Goal: Information Seeking & Learning: Learn about a topic

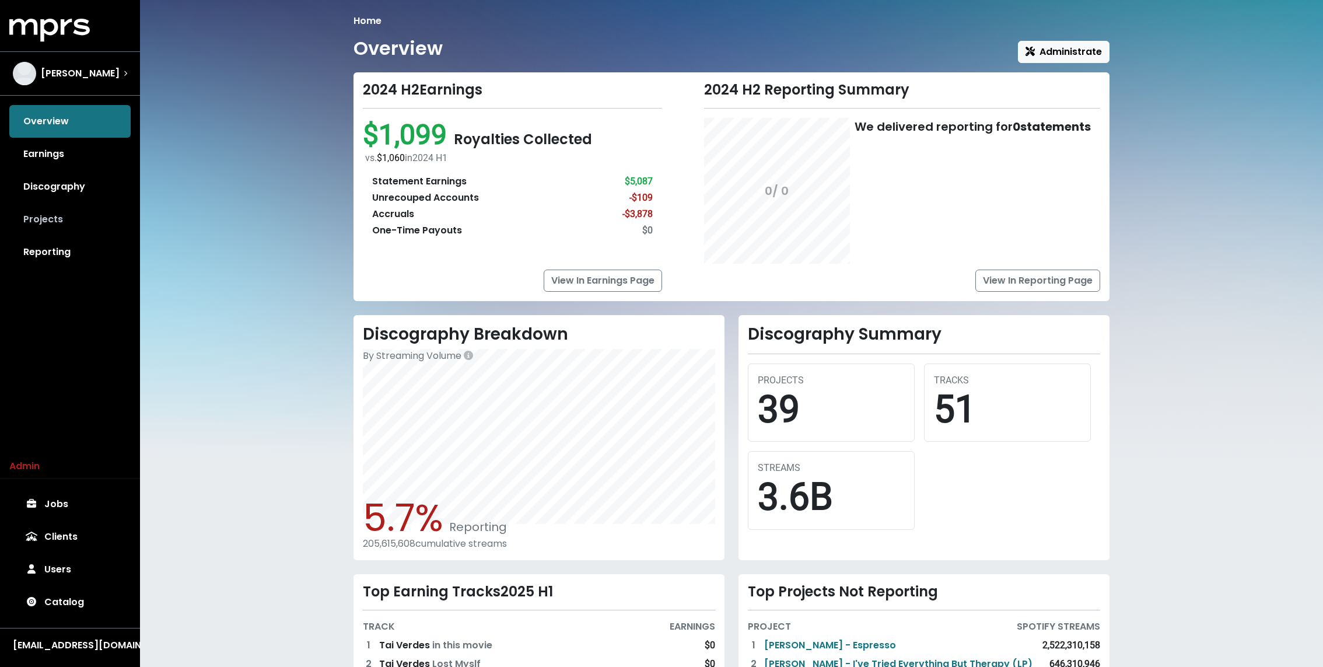
click at [48, 225] on link "Projects" at bounding box center [69, 219] width 121 height 33
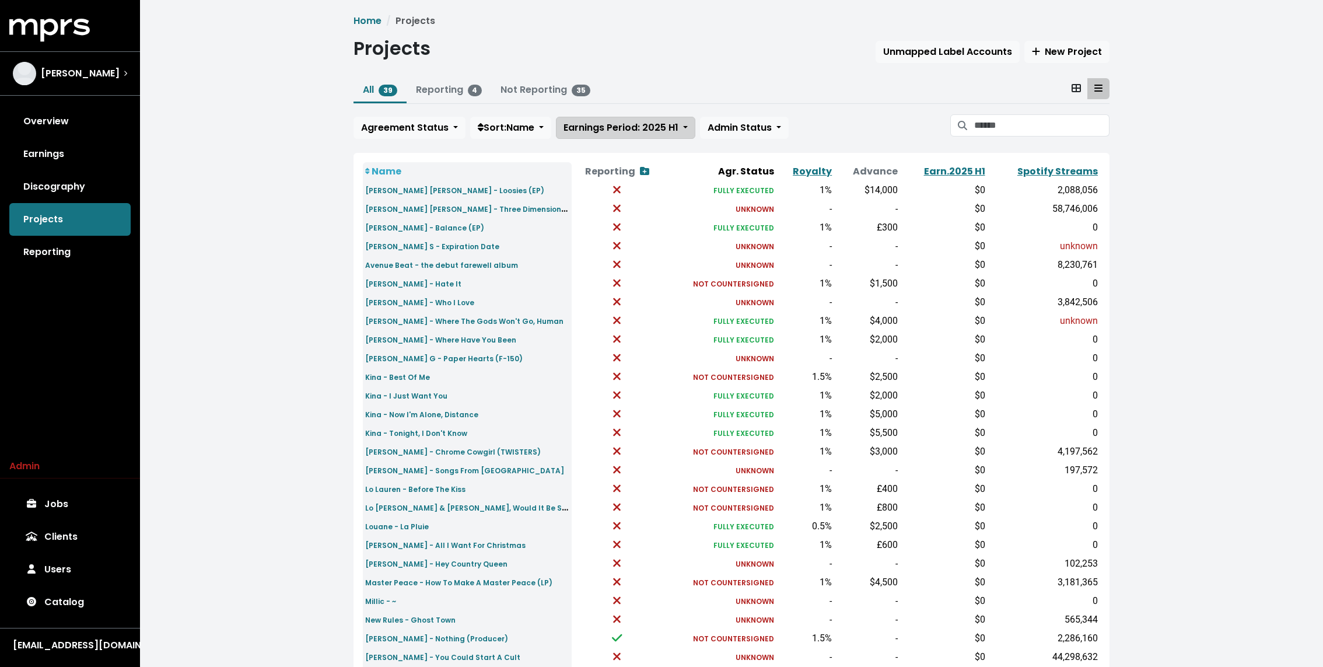
click at [659, 128] on span "Earnings Period: 2025 H1" at bounding box center [620, 127] width 115 height 13
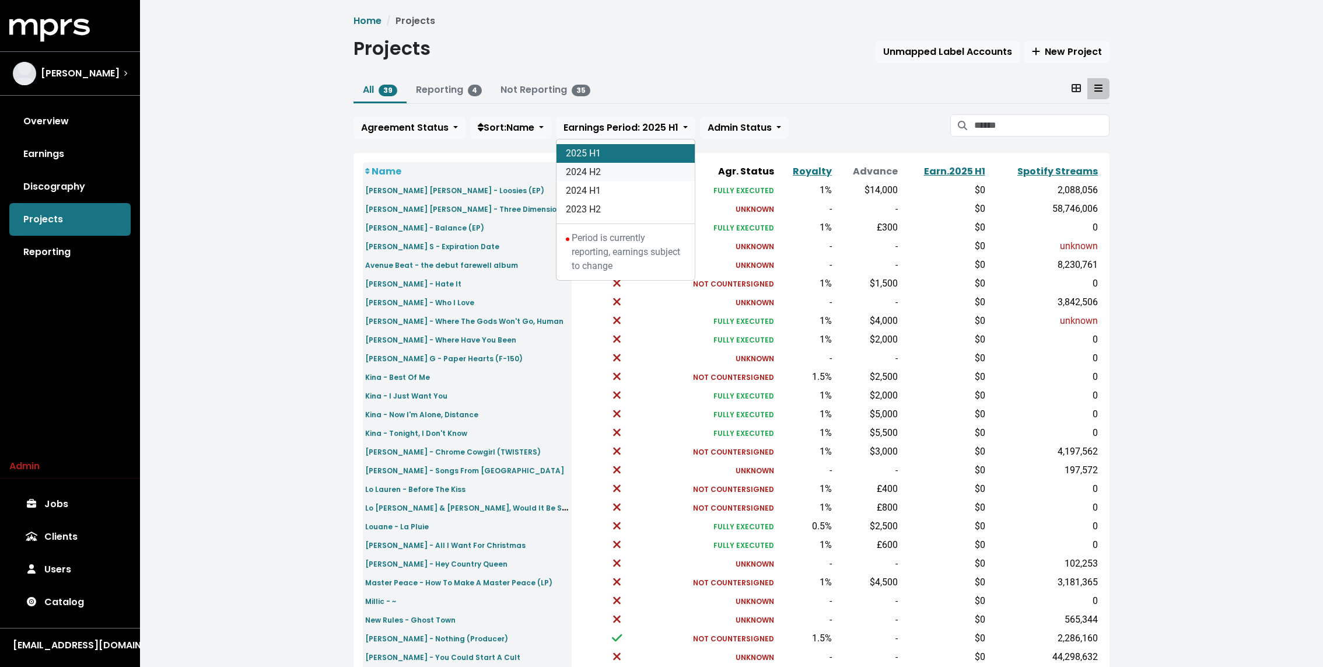
click at [624, 176] on link "2024 H2" at bounding box center [625, 172] width 138 height 19
click at [101, 75] on div "Jeff Gunnell" at bounding box center [70, 73] width 114 height 23
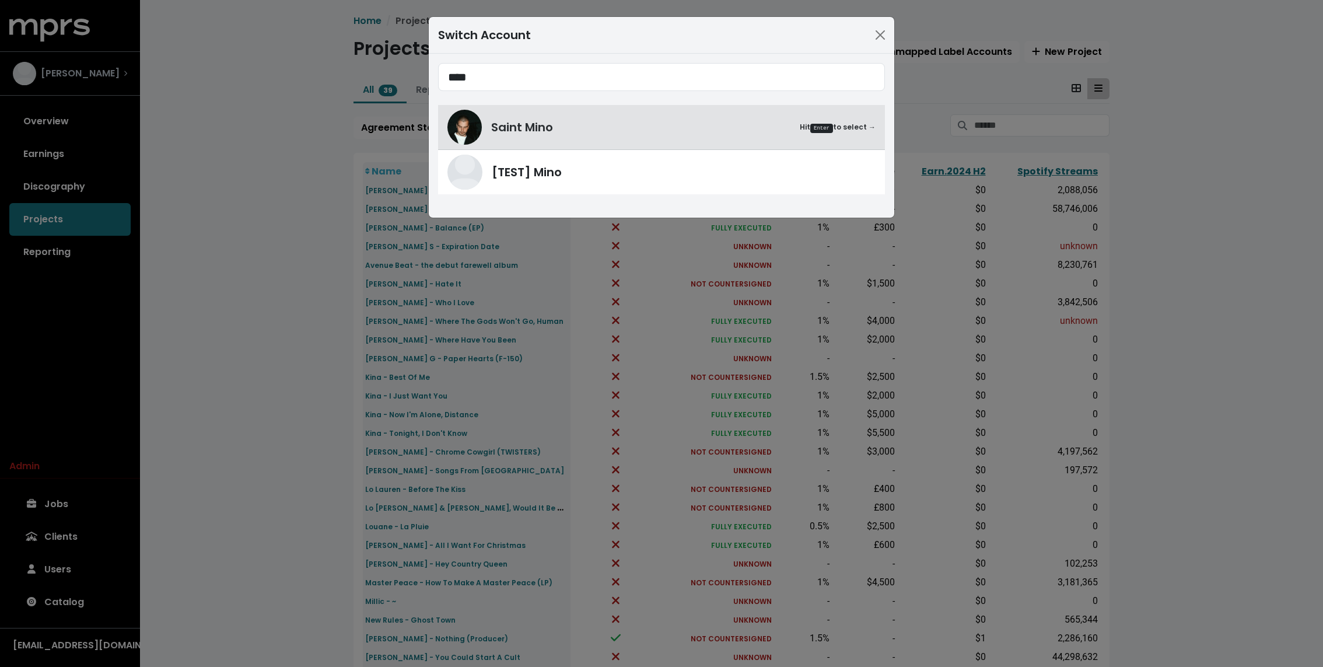
type input "****"
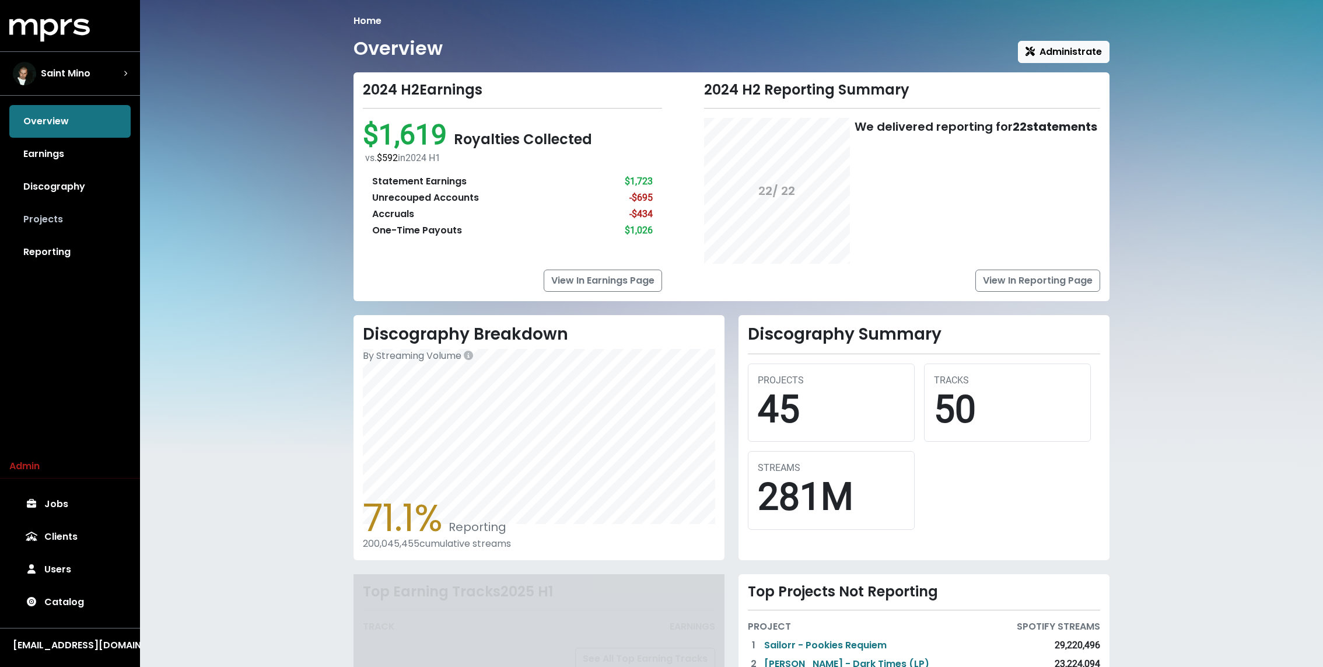
click at [56, 229] on link "Projects" at bounding box center [69, 219] width 121 height 33
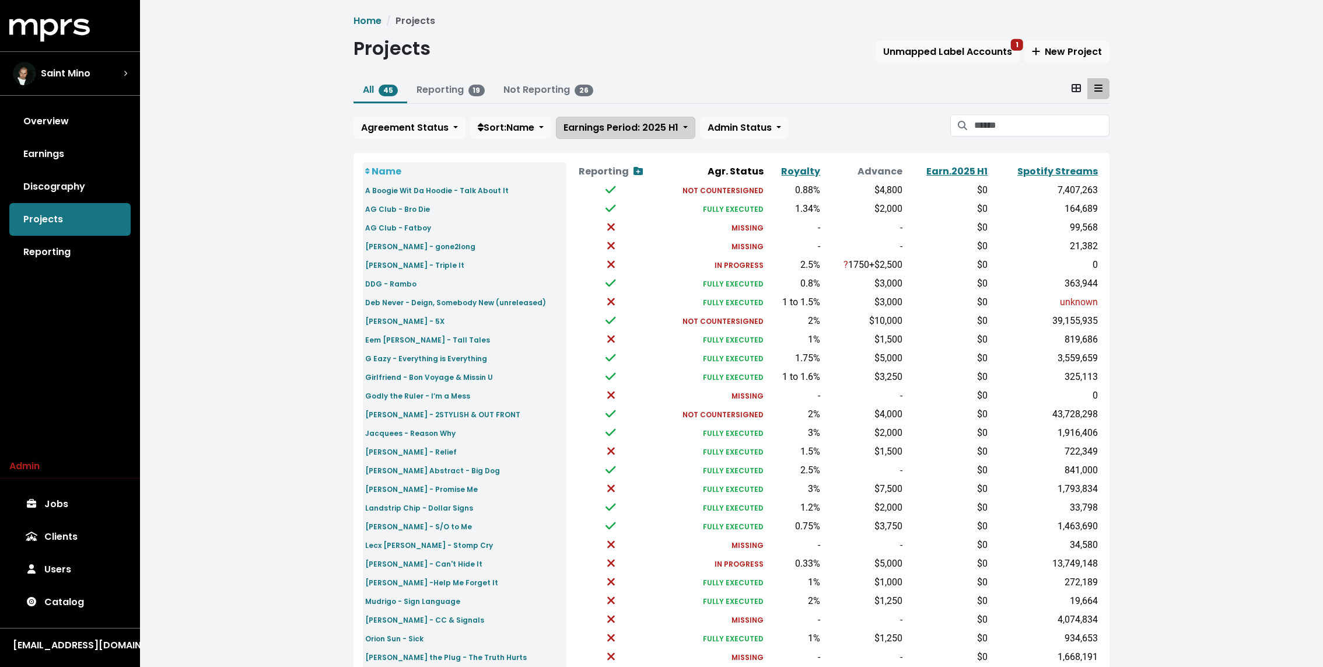
click at [589, 124] on span "Earnings Period: 2025 H1" at bounding box center [620, 127] width 115 height 13
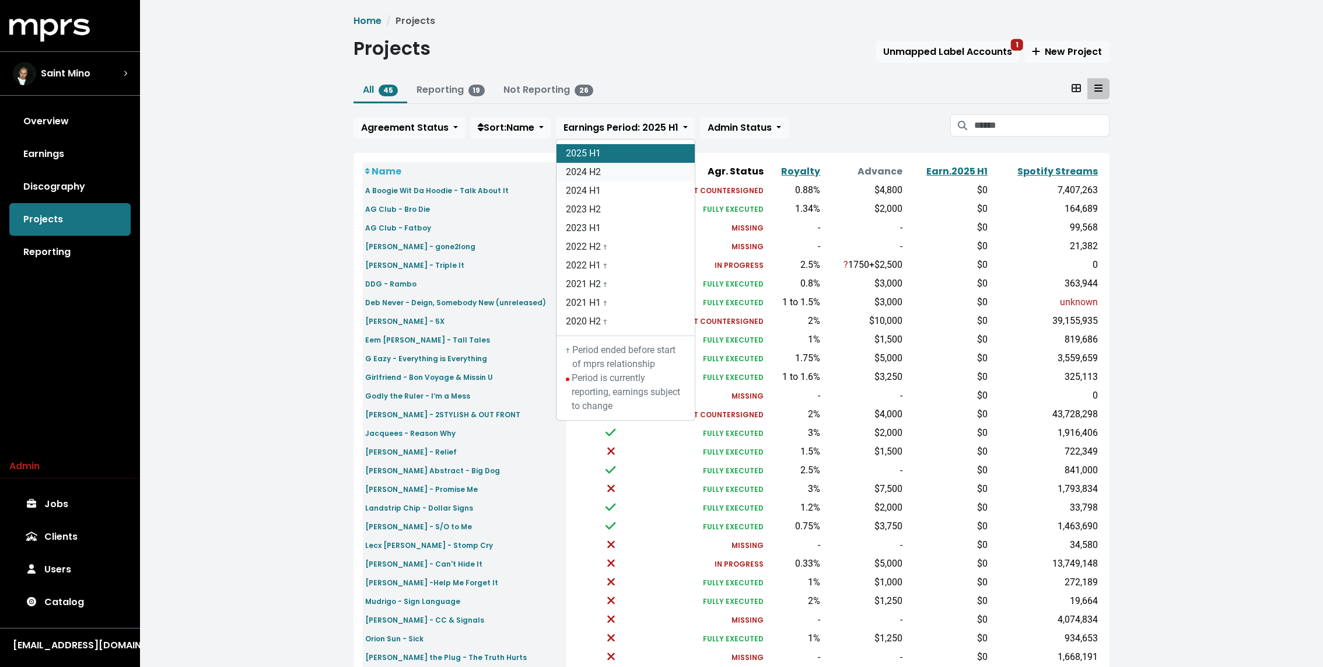
click at [586, 169] on link "2024 H2" at bounding box center [625, 172] width 138 height 19
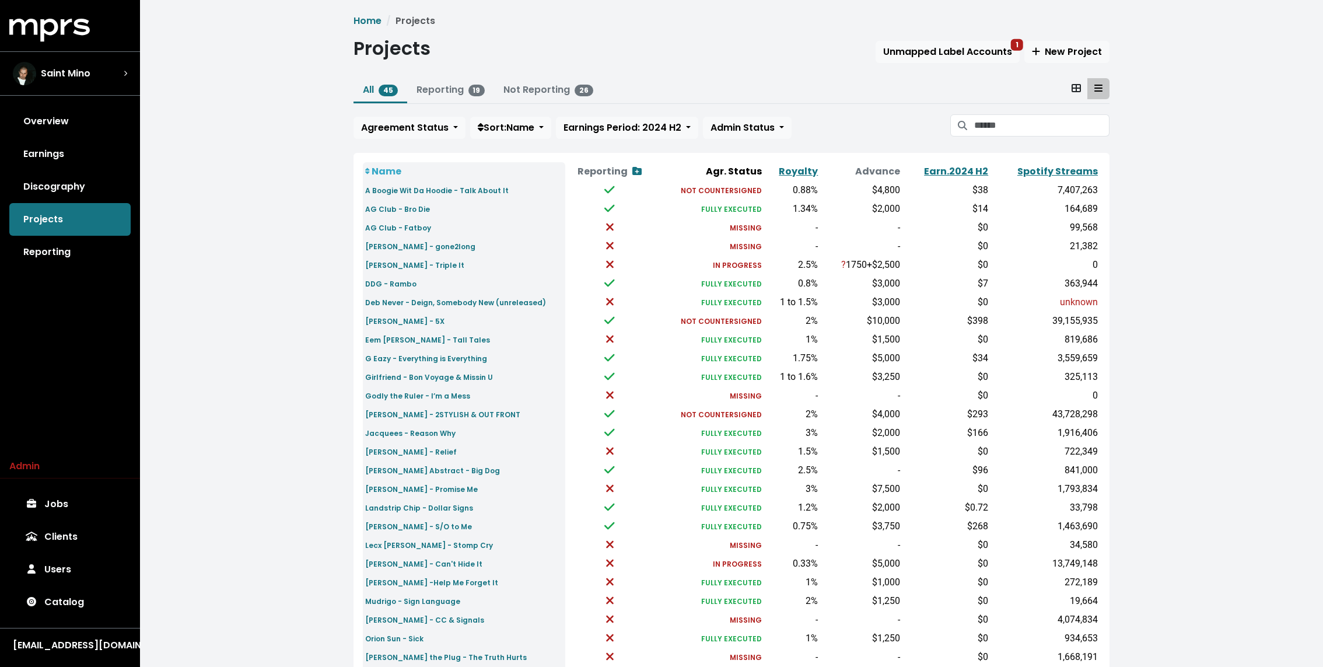
scroll to position [204, 0]
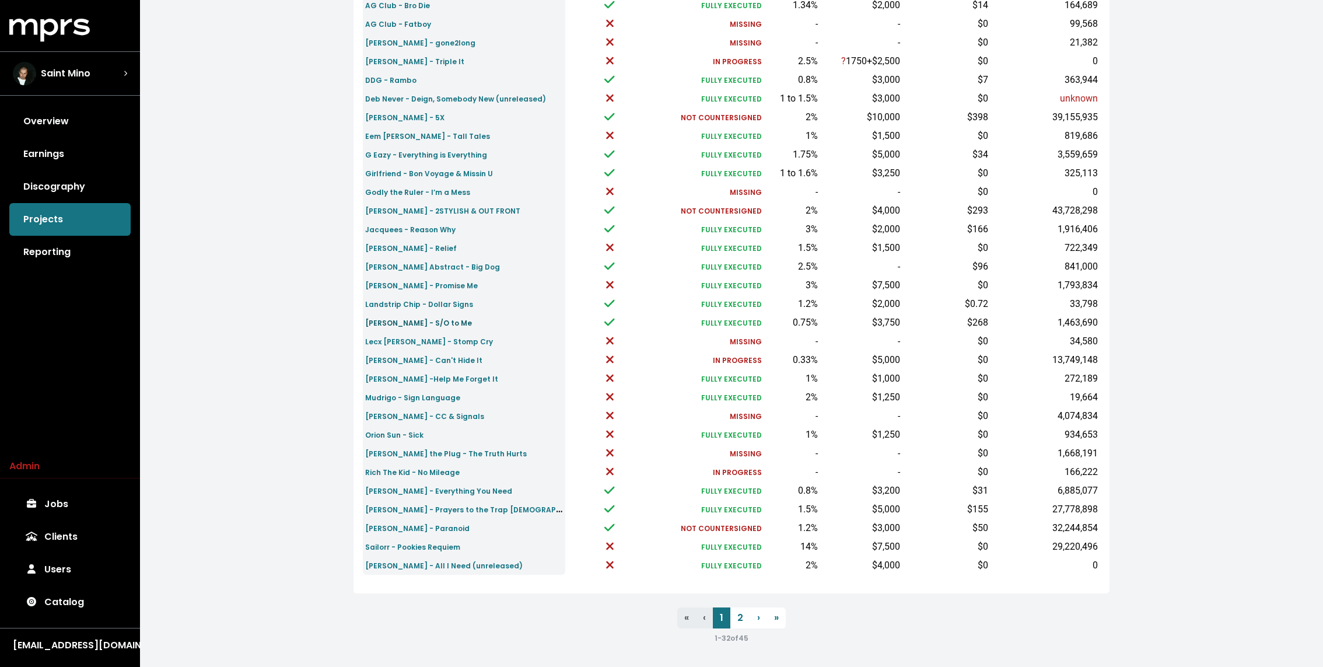
click at [393, 323] on small "Latto - S/O to Me" at bounding box center [418, 323] width 107 height 10
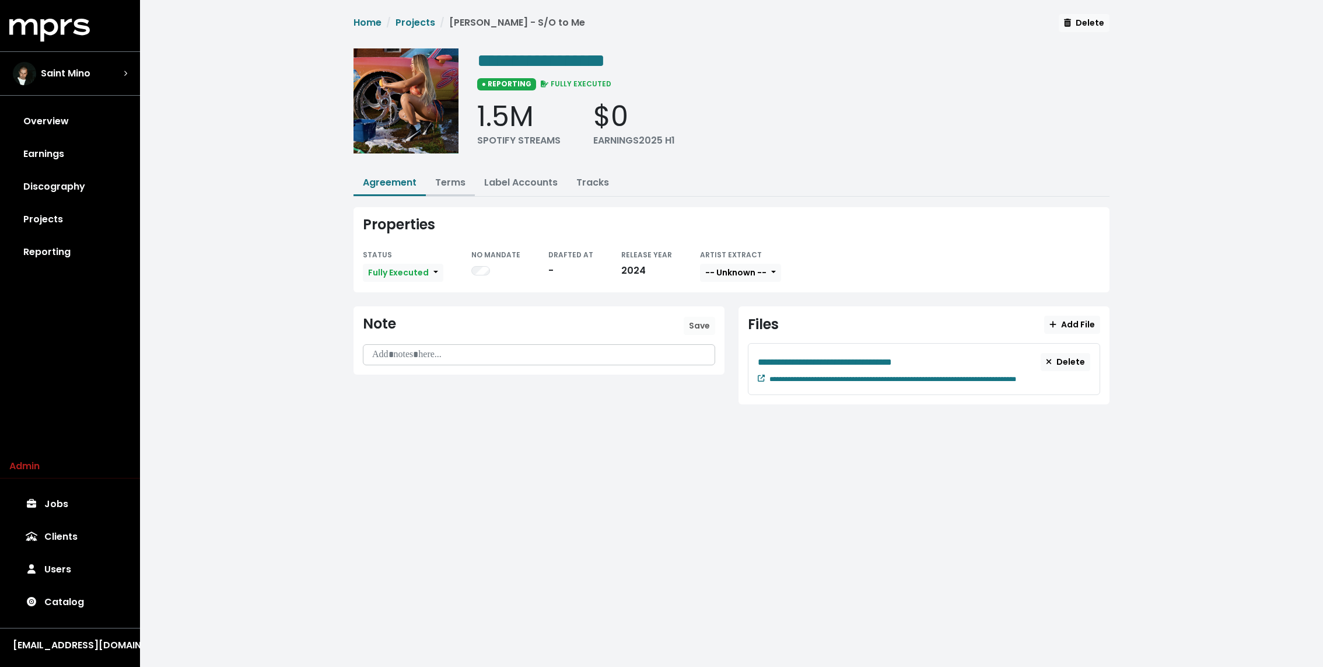
click at [442, 181] on link "Terms" at bounding box center [450, 182] width 30 height 13
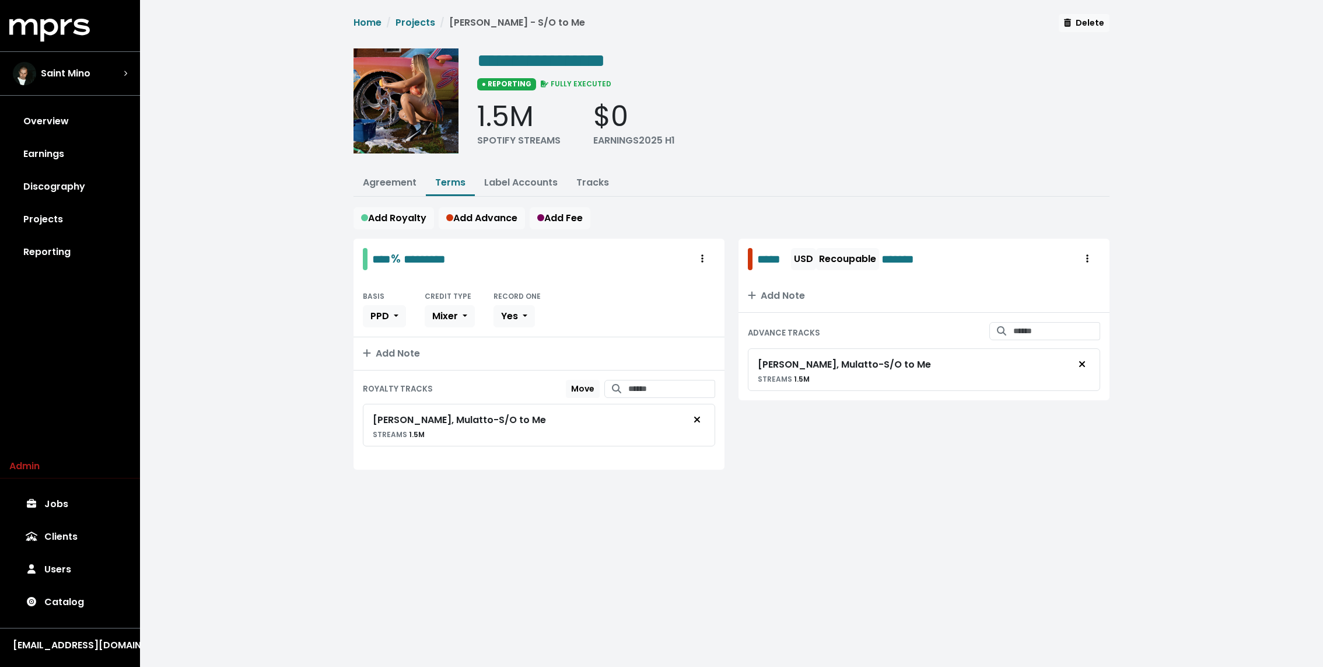
click at [573, 167] on div "**********" at bounding box center [731, 253] width 770 height 479
click at [580, 171] on button "Tracks" at bounding box center [592, 183] width 51 height 25
click at [588, 173] on button "Tracks" at bounding box center [592, 183] width 51 height 25
click at [584, 173] on button "Tracks" at bounding box center [592, 183] width 51 height 25
click at [596, 182] on link "Tracks" at bounding box center [592, 182] width 33 height 13
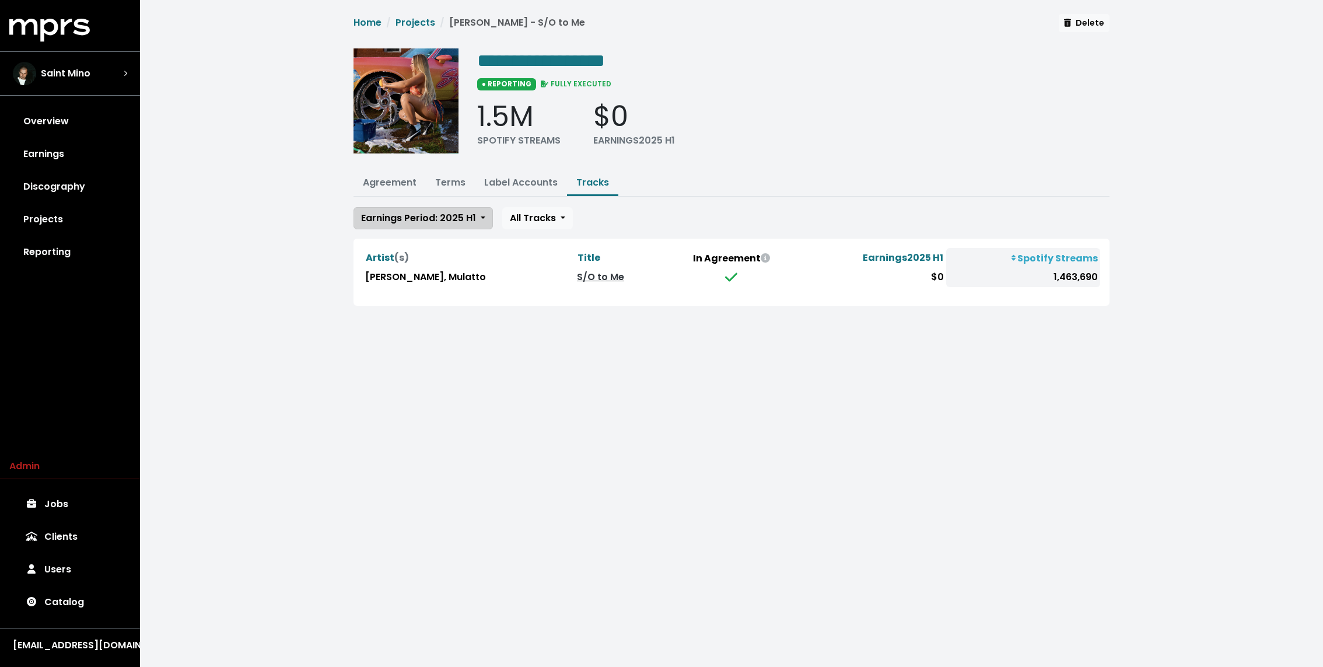
click at [384, 222] on span "Earnings Period: 2025 H1" at bounding box center [418, 218] width 115 height 14
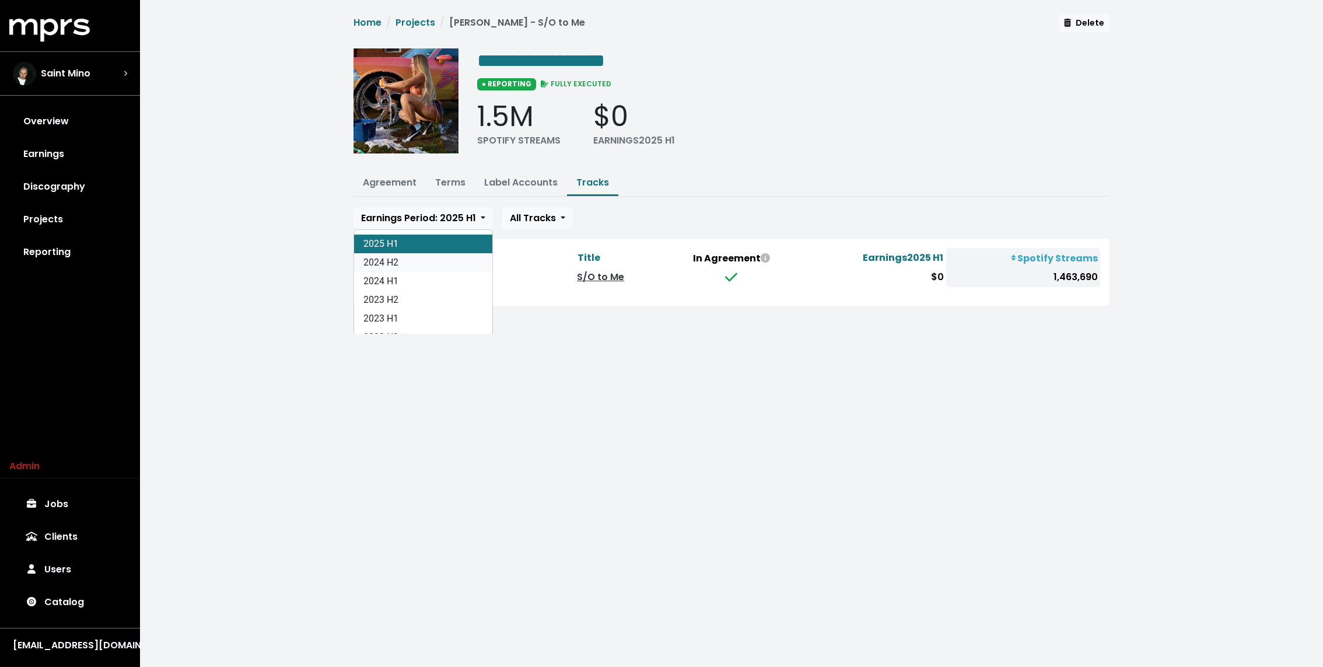
click at [389, 265] on link "2024 H2" at bounding box center [423, 262] width 138 height 19
click at [275, 222] on div "**********" at bounding box center [731, 167] width 1183 height 334
click at [54, 100] on div "MPRS Logo Saint Mino Overview Earnings Discography Projects Reporting" at bounding box center [70, 144] width 140 height 250
click at [85, 109] on link "Overview" at bounding box center [69, 121] width 121 height 33
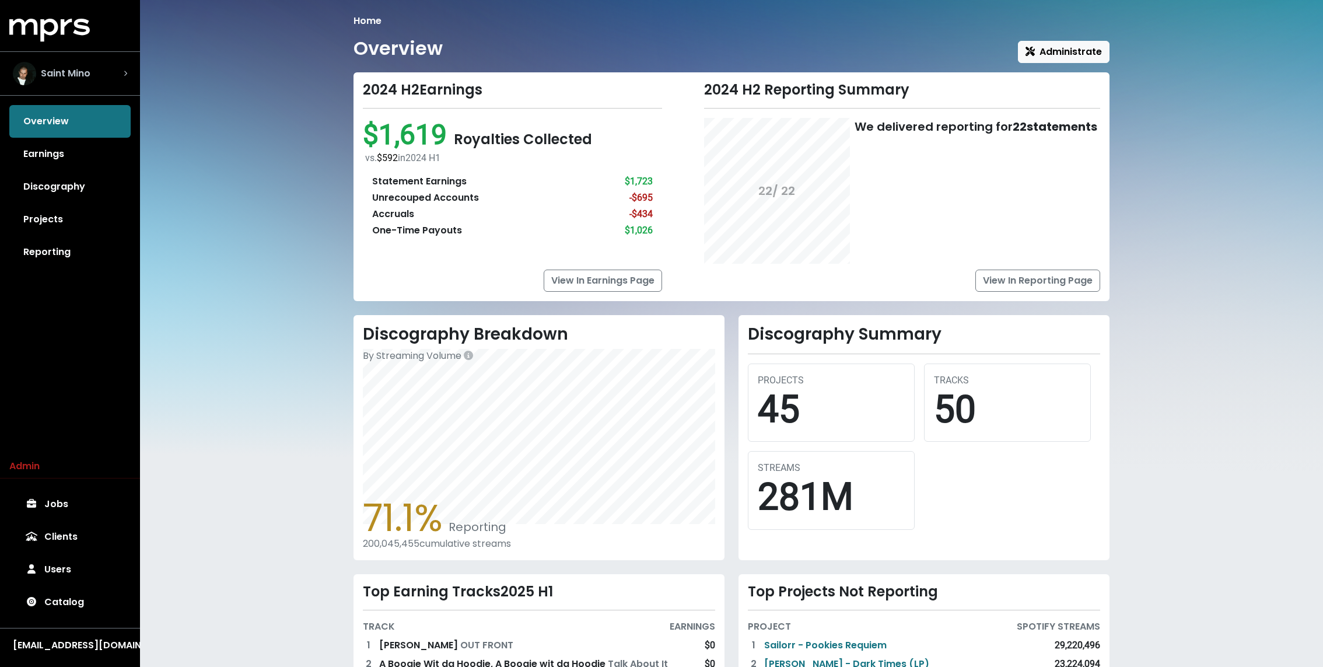
click at [79, 71] on span "Saint Mino" at bounding box center [66, 73] width 50 height 14
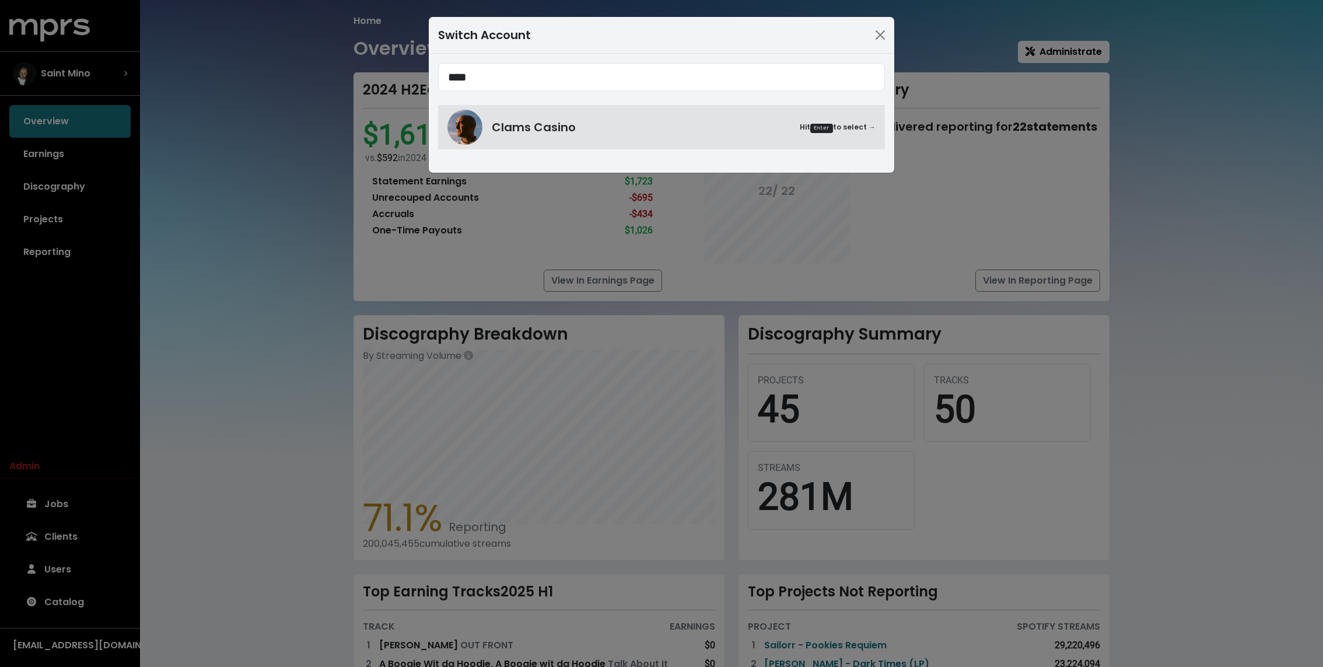
type input "****"
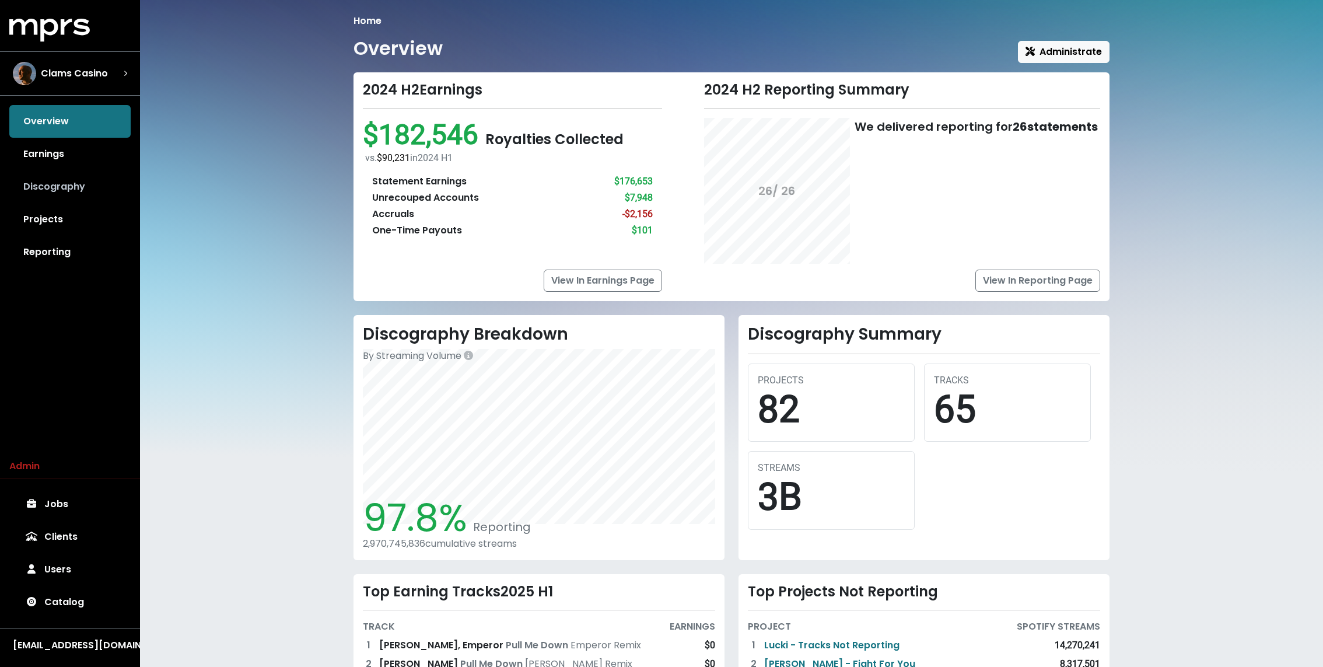
click at [77, 174] on link "Discography" at bounding box center [69, 186] width 121 height 33
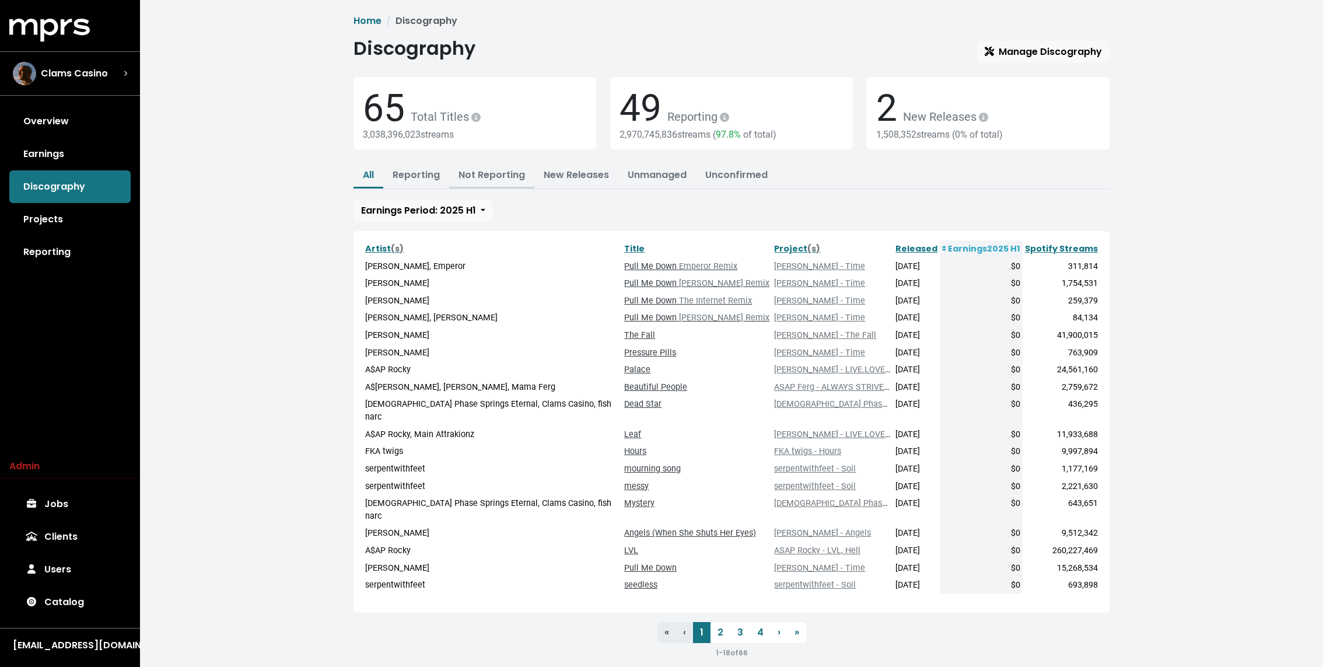
click at [516, 180] on link "Not Reporting" at bounding box center [491, 174] width 66 height 13
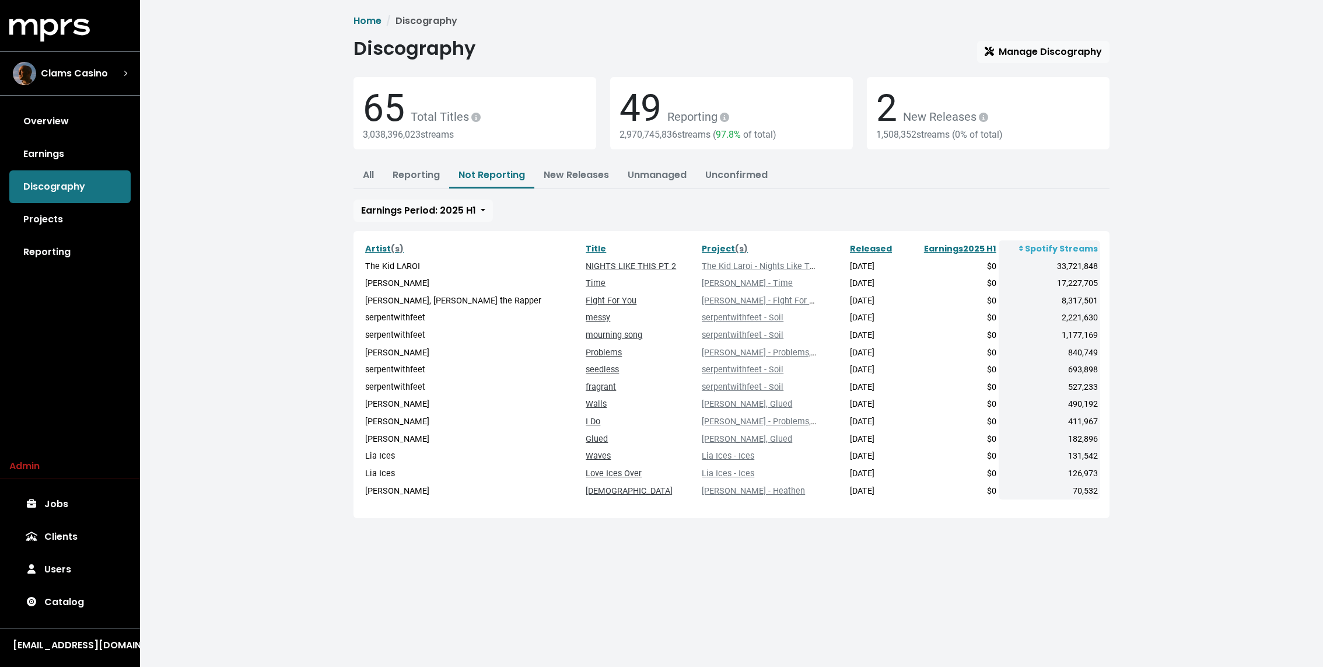
click at [583, 272] on td "NIGHTS LIKE THIS PT 2" at bounding box center [641, 266] width 116 height 17
click at [702, 283] on link "[PERSON_NAME] - Time" at bounding box center [747, 283] width 91 height 10
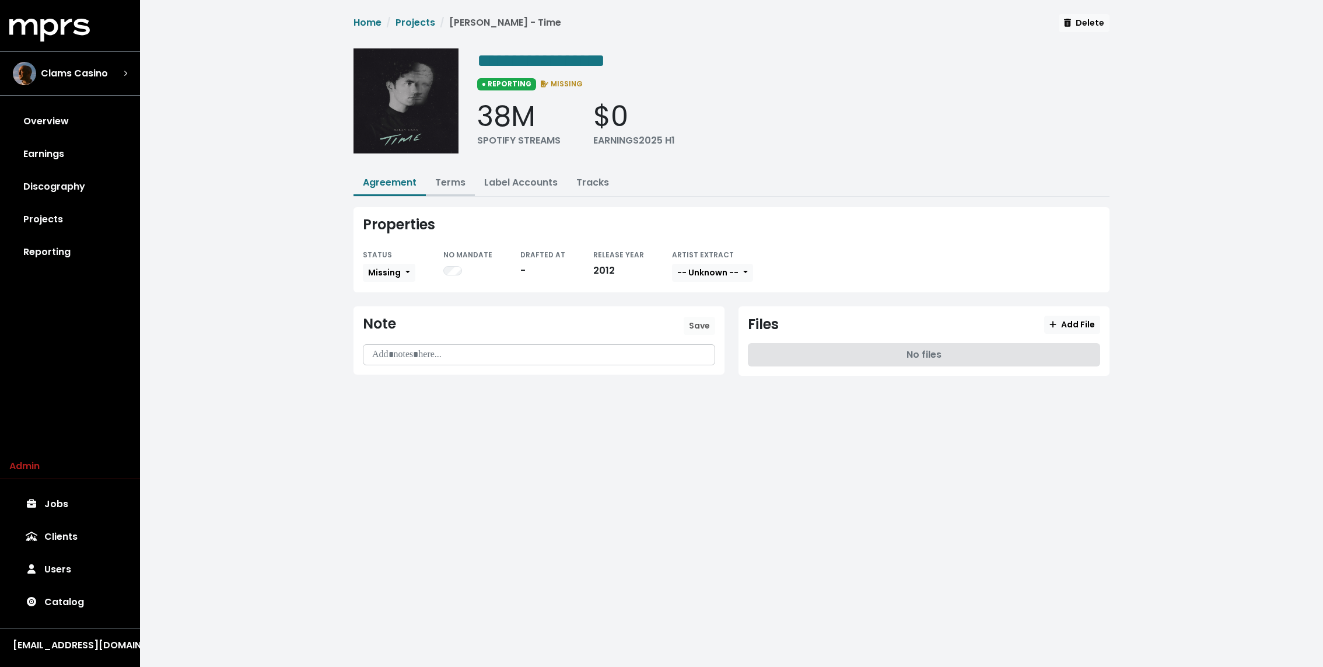
click at [453, 183] on link "Terms" at bounding box center [450, 182] width 30 height 13
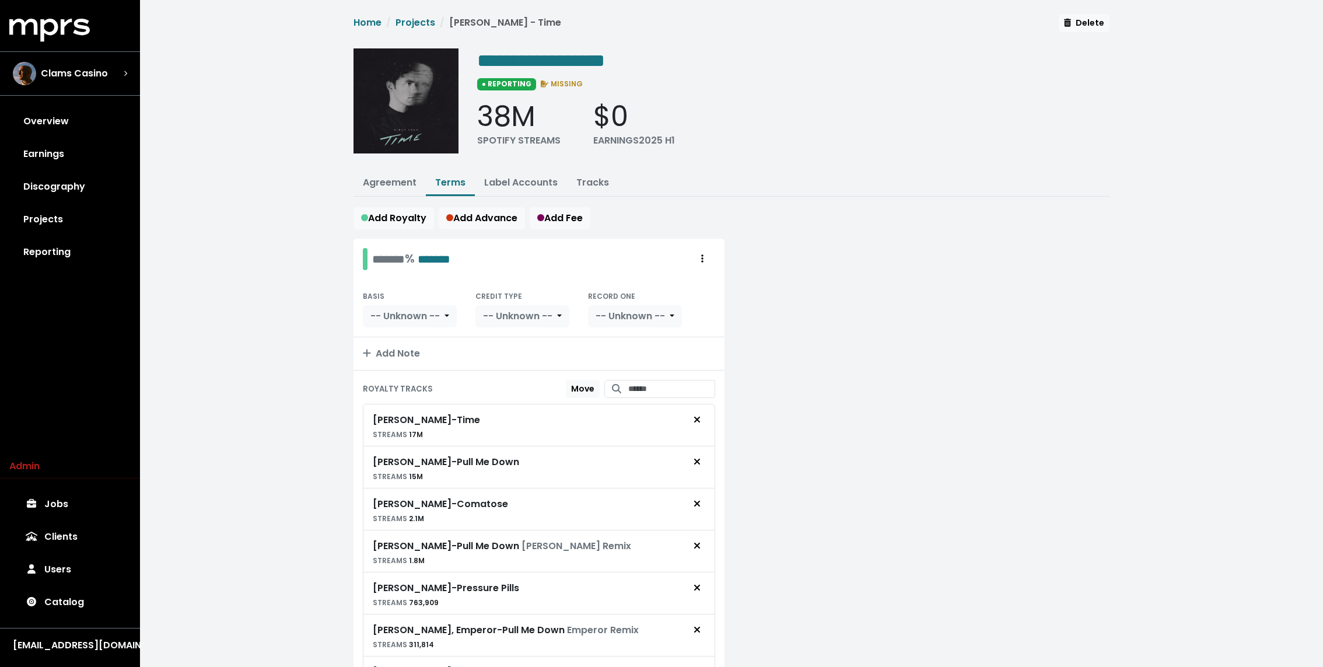
click at [305, 198] on div "**********" at bounding box center [731, 409] width 1183 height 819
click at [85, 180] on link "Discography" at bounding box center [69, 186] width 121 height 33
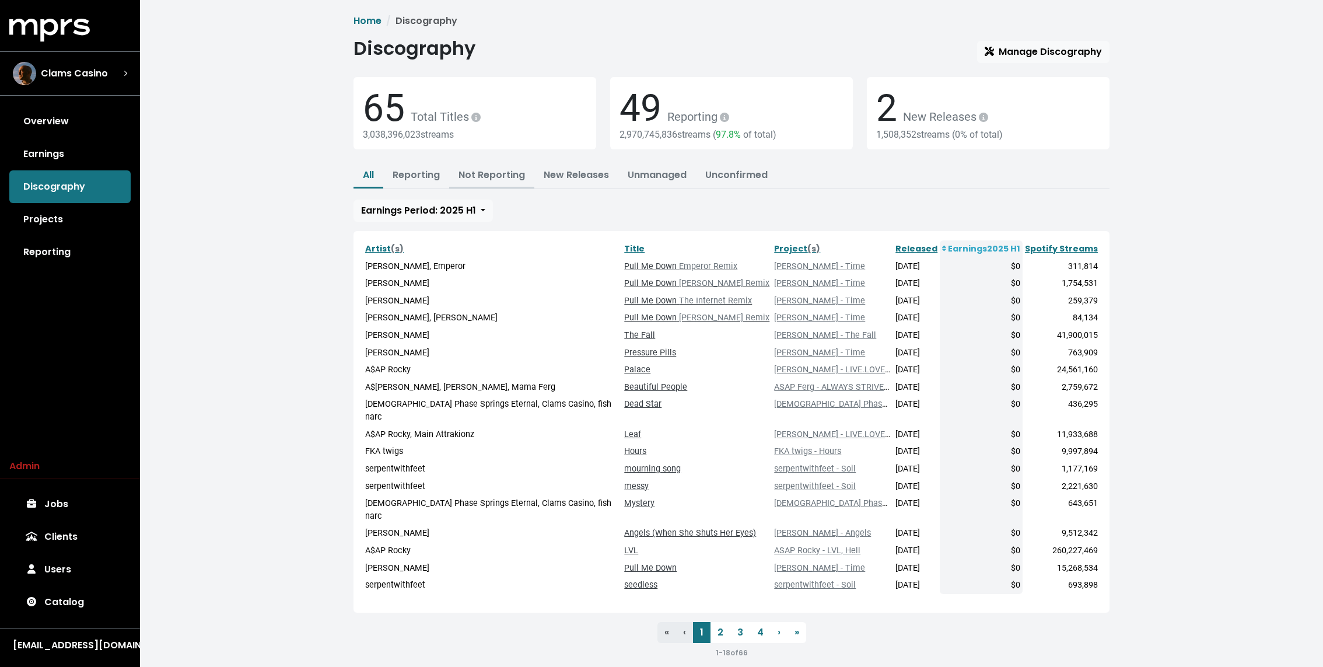
click at [489, 169] on link "Not Reporting" at bounding box center [491, 174] width 66 height 13
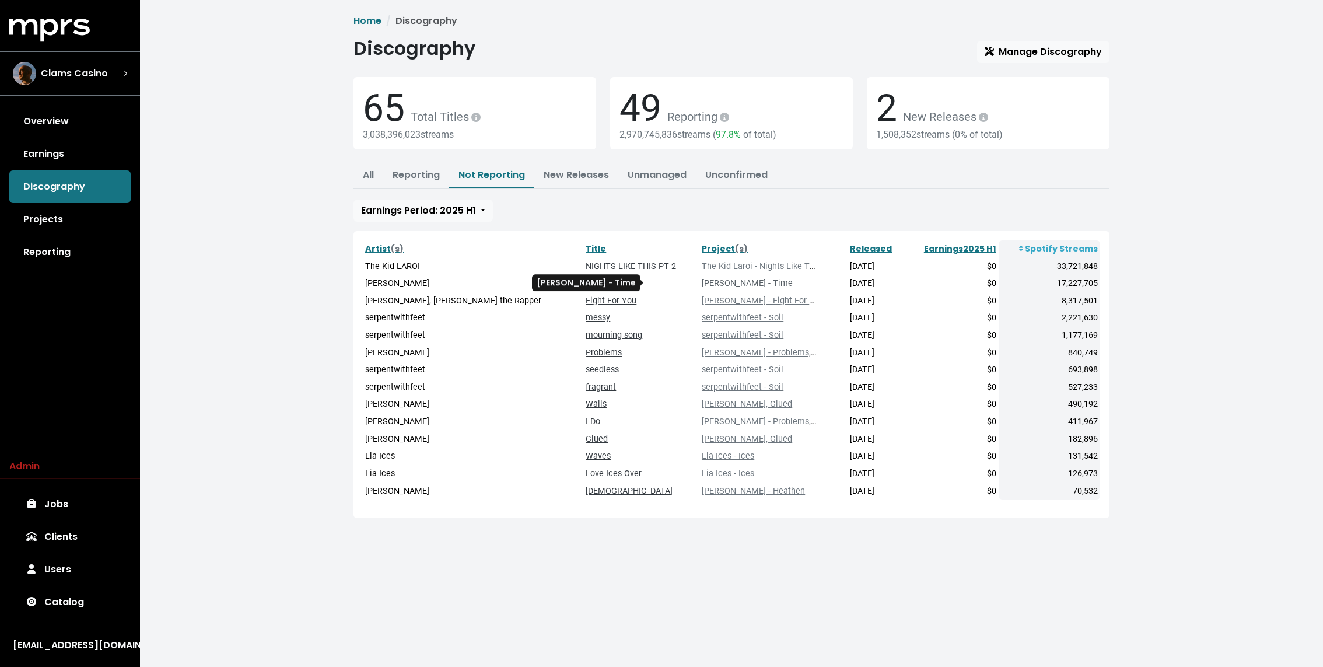
click at [702, 284] on link "[PERSON_NAME] - Time" at bounding box center [747, 283] width 91 height 10
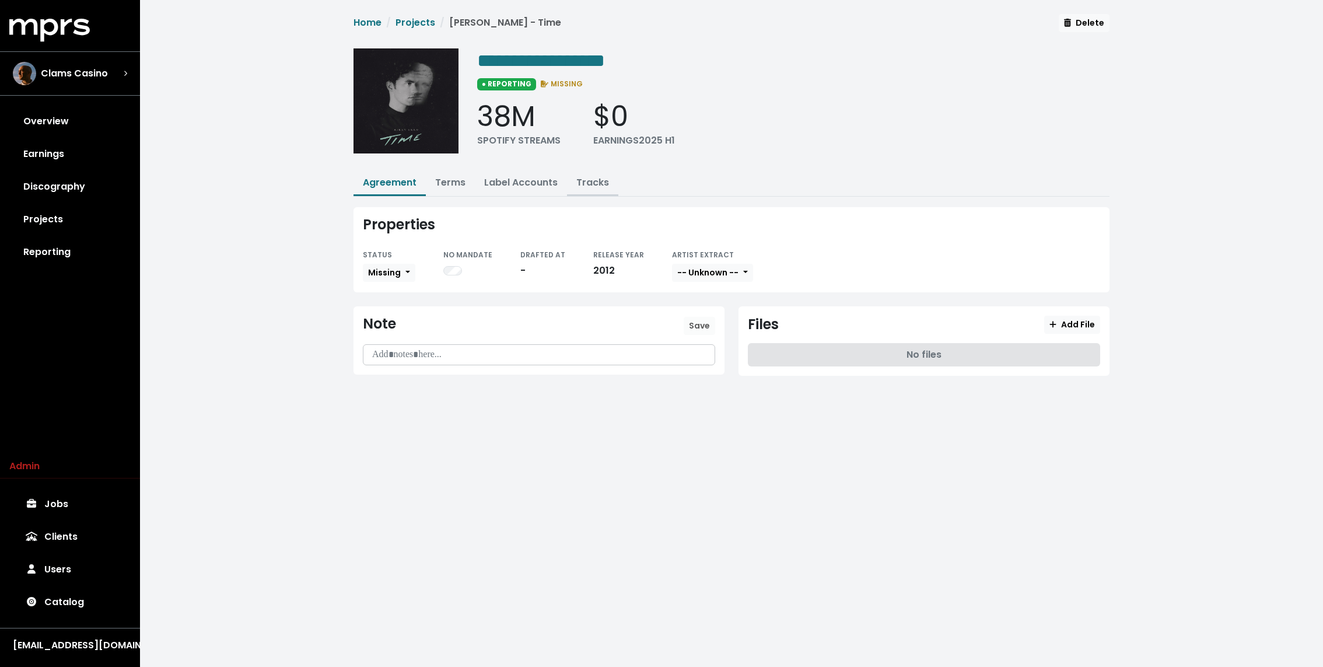
click at [589, 184] on link "Tracks" at bounding box center [592, 182] width 33 height 13
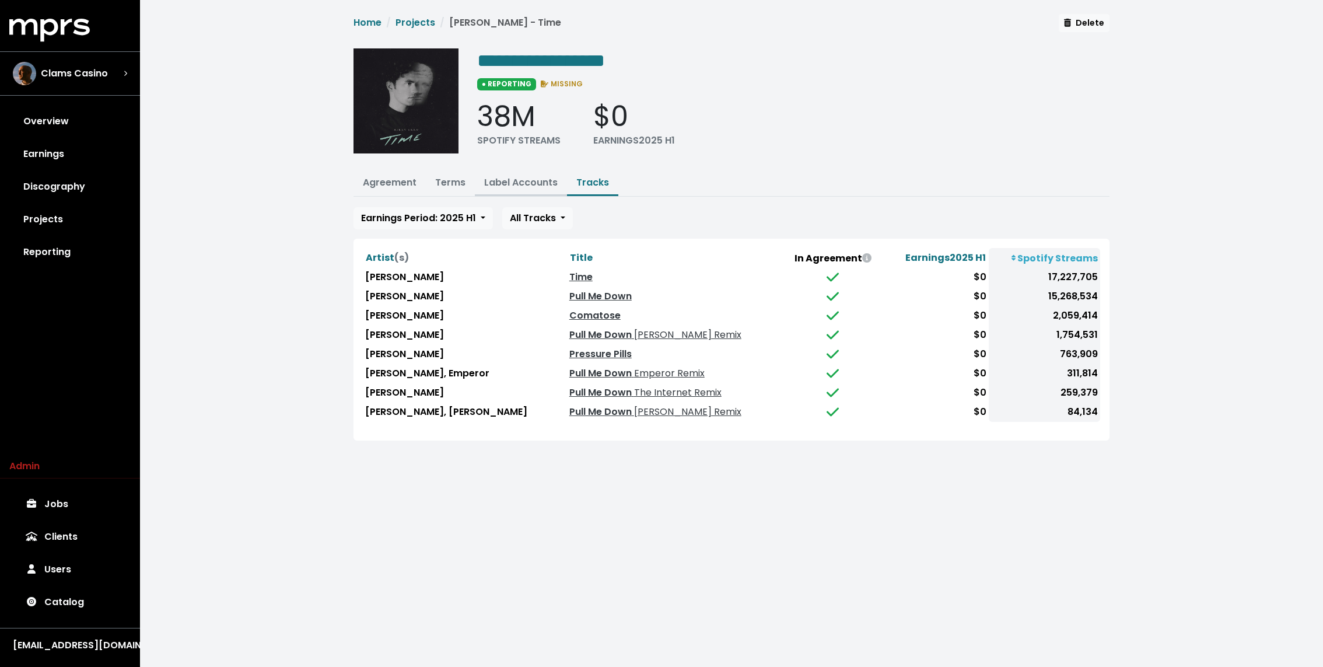
click at [510, 180] on link "Label Accounts" at bounding box center [520, 182] width 73 height 13
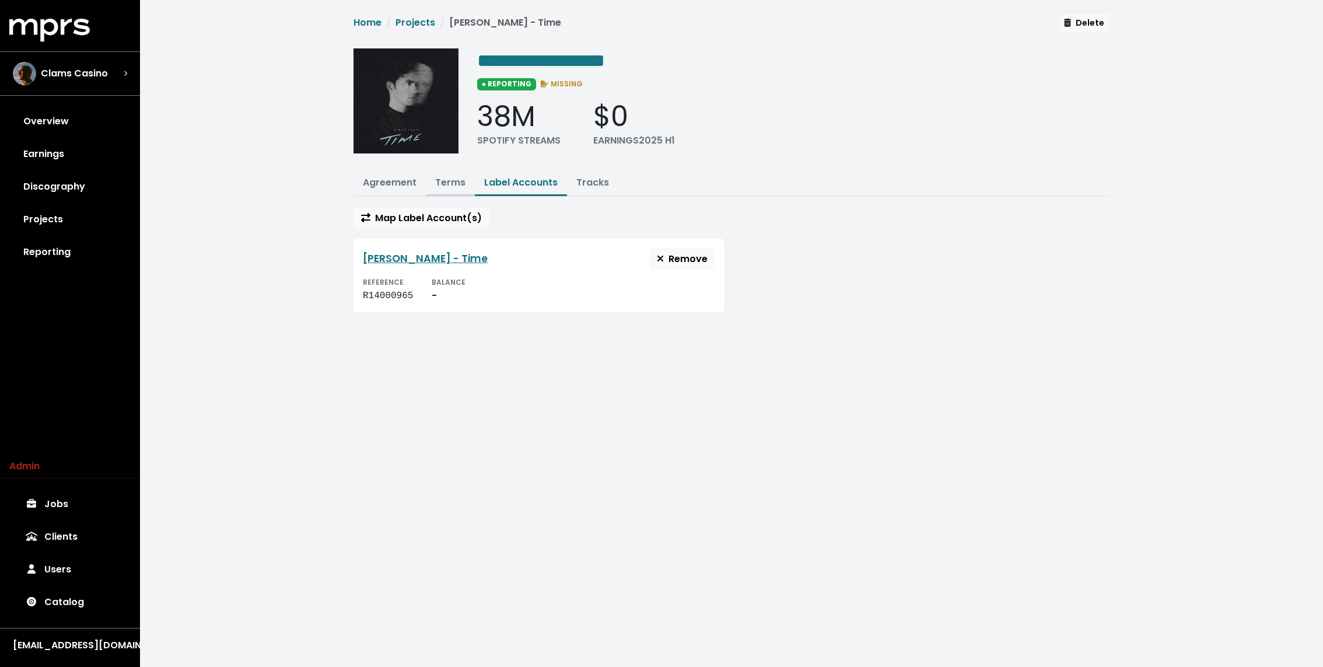
click at [447, 181] on link "Terms" at bounding box center [450, 182] width 30 height 13
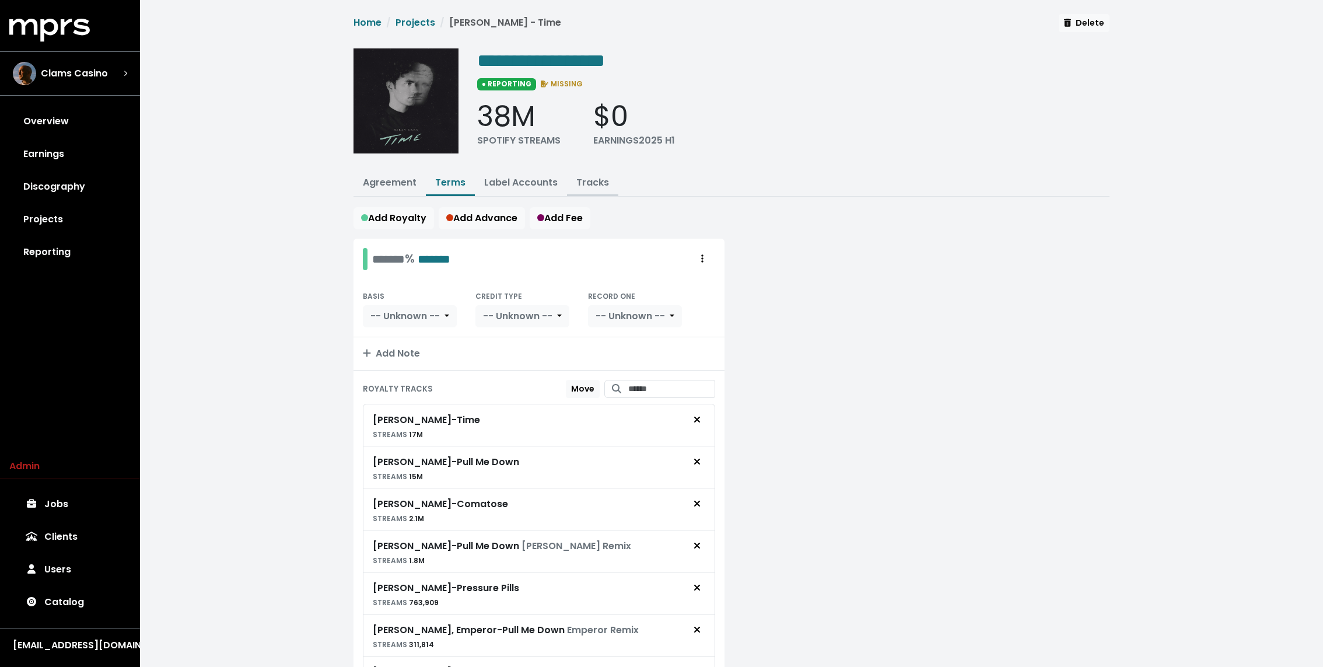
click at [580, 186] on link "Tracks" at bounding box center [592, 182] width 33 height 13
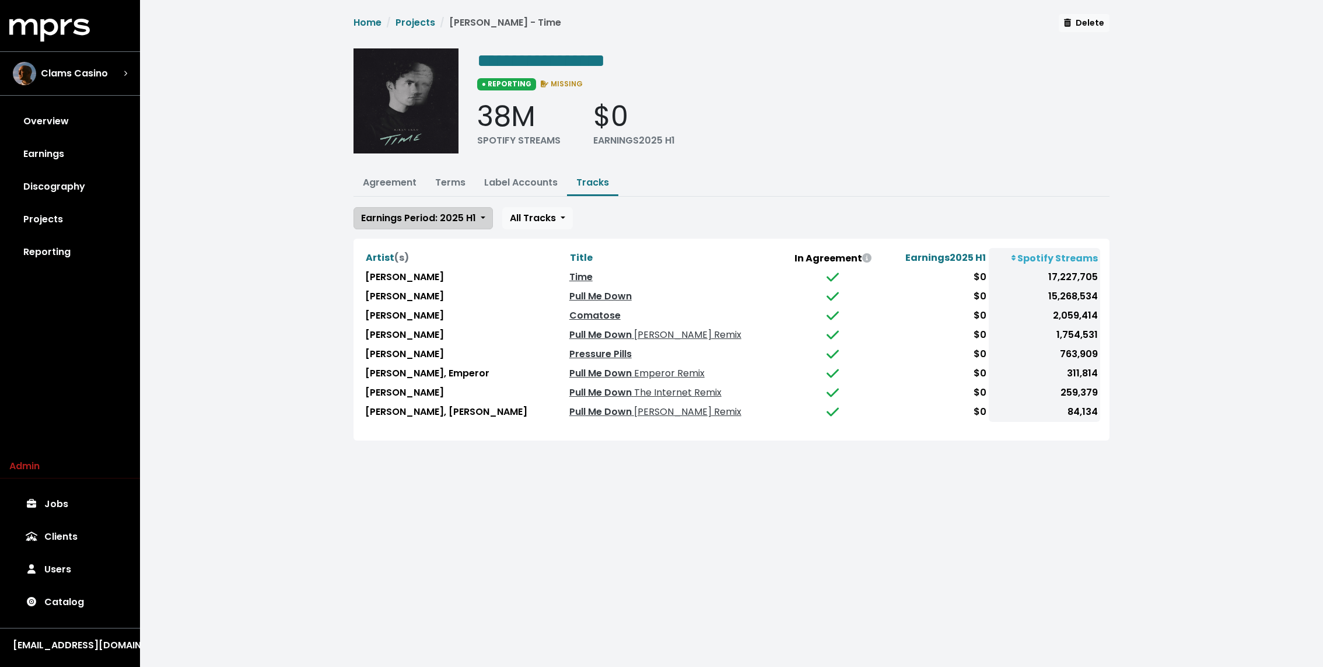
click at [439, 223] on span "Earnings Period: 2025 H1" at bounding box center [418, 218] width 115 height 14
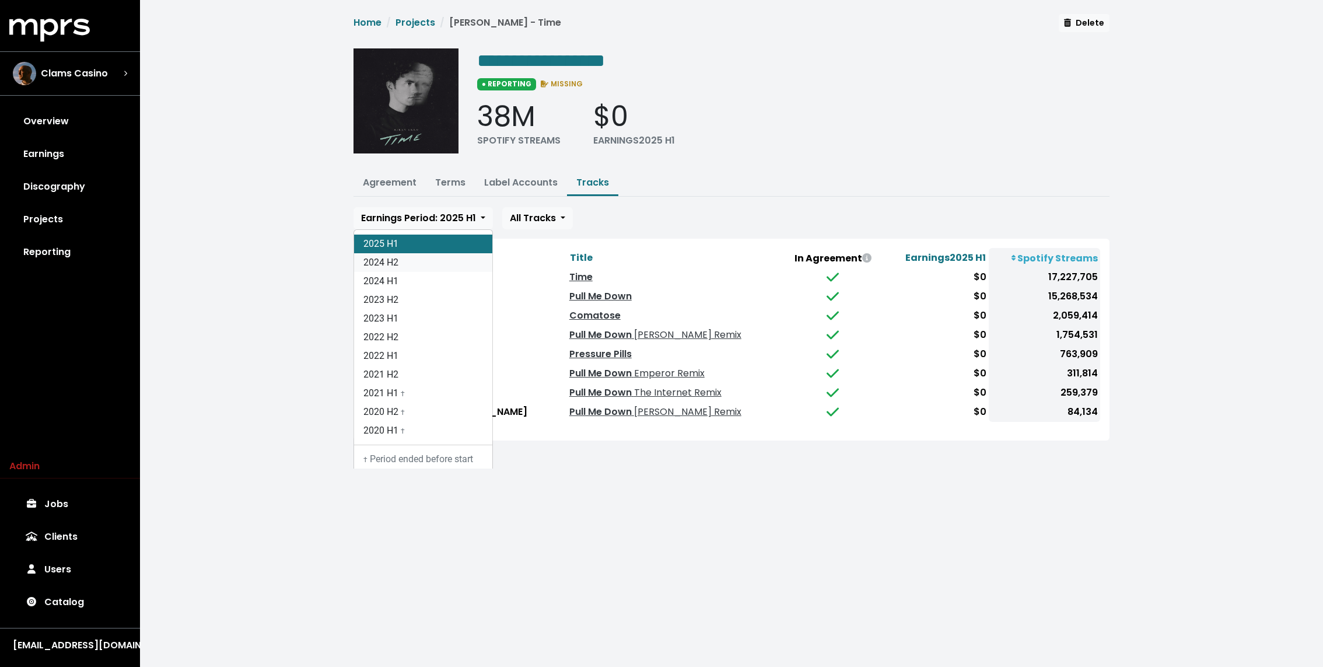
click at [406, 265] on link "2024 H2" at bounding box center [423, 262] width 138 height 19
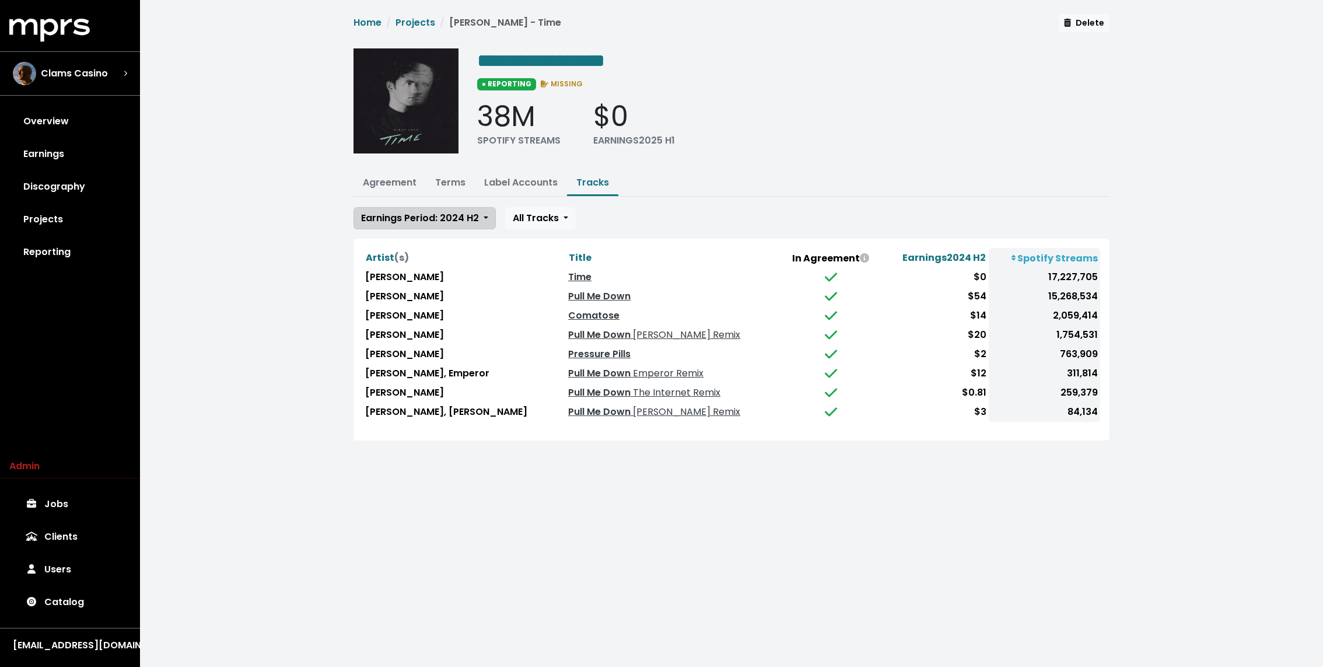
click at [403, 217] on span "Earnings Period: 2024 H2" at bounding box center [420, 217] width 118 height 13
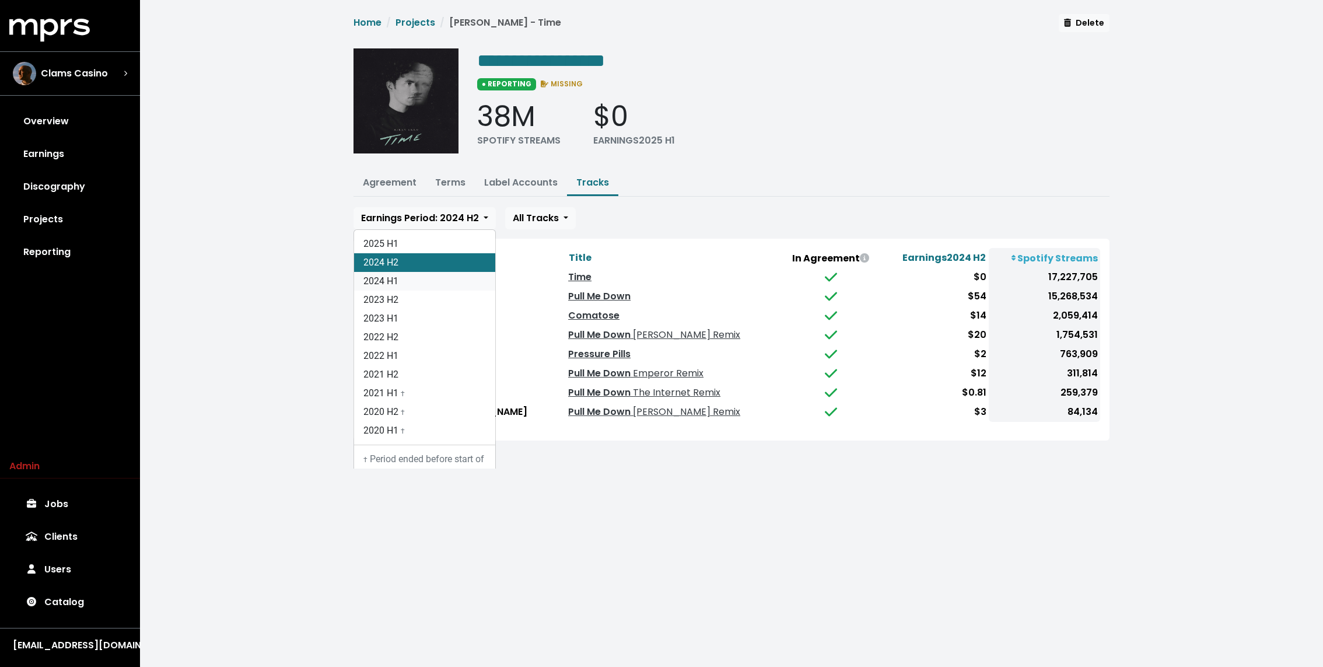
click at [393, 279] on link "2024 H1" at bounding box center [424, 281] width 141 height 19
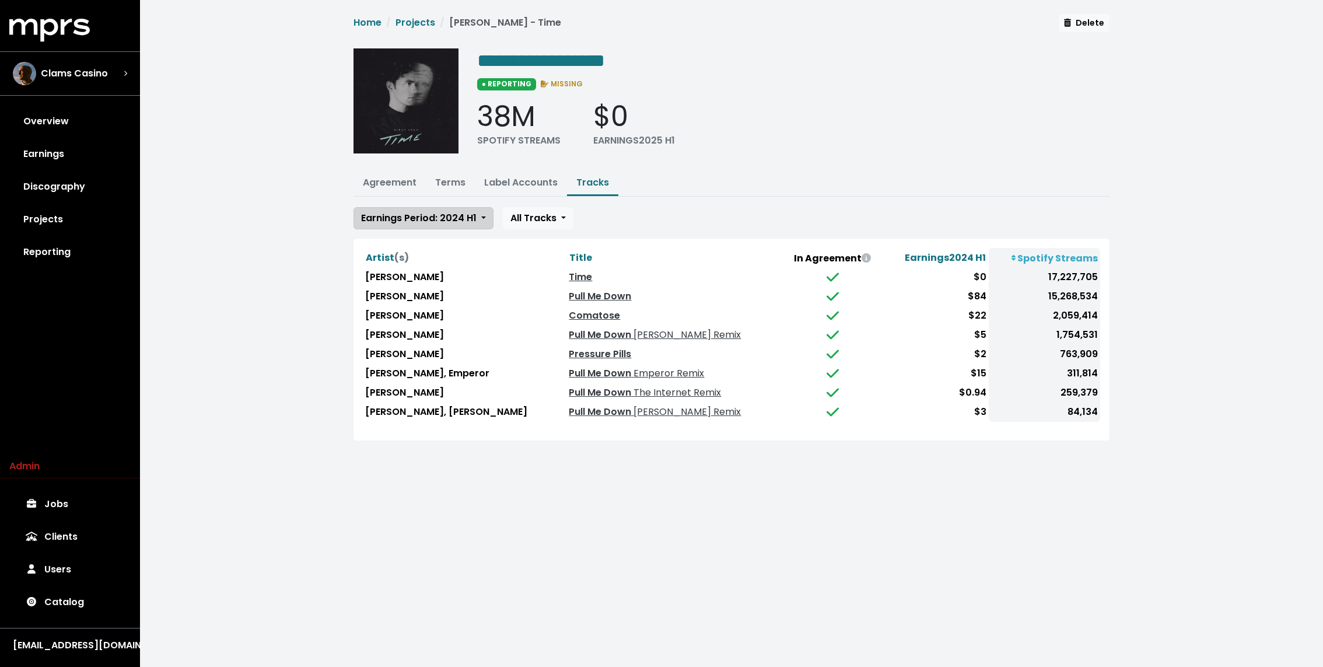
click at [404, 208] on button "Earnings Period: 2024 H1" at bounding box center [423, 218] width 140 height 22
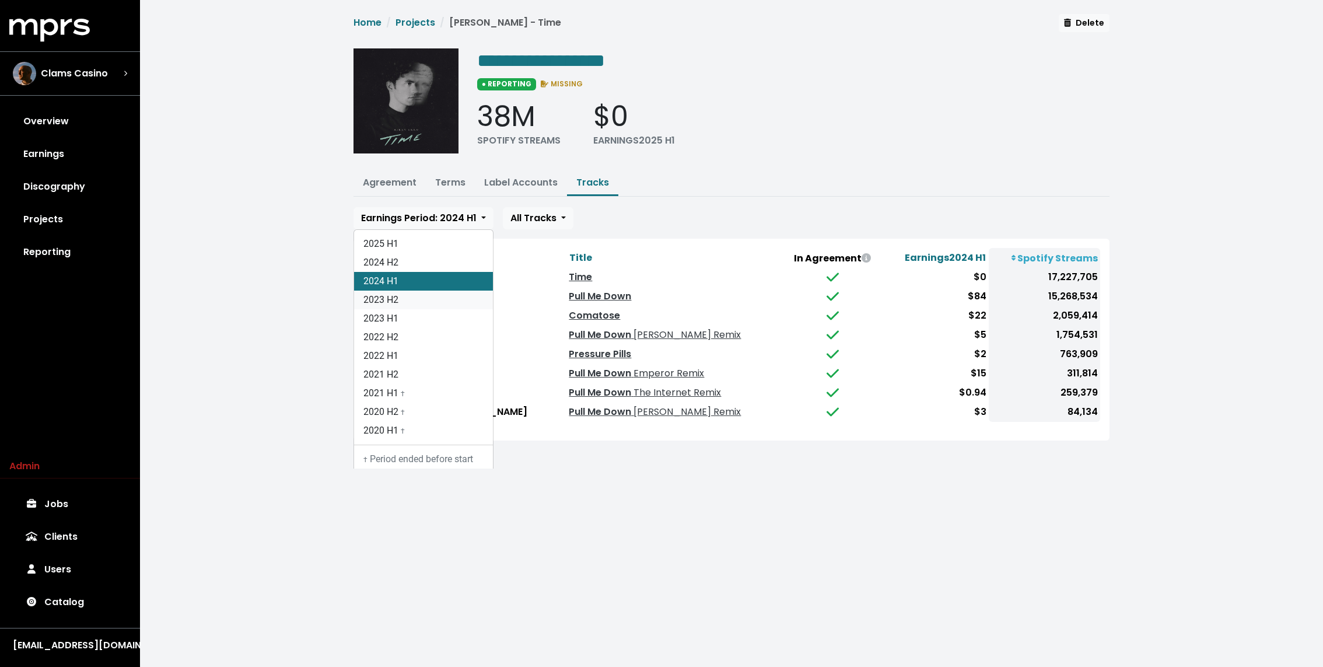
click at [401, 293] on link "2023 H2" at bounding box center [423, 299] width 139 height 19
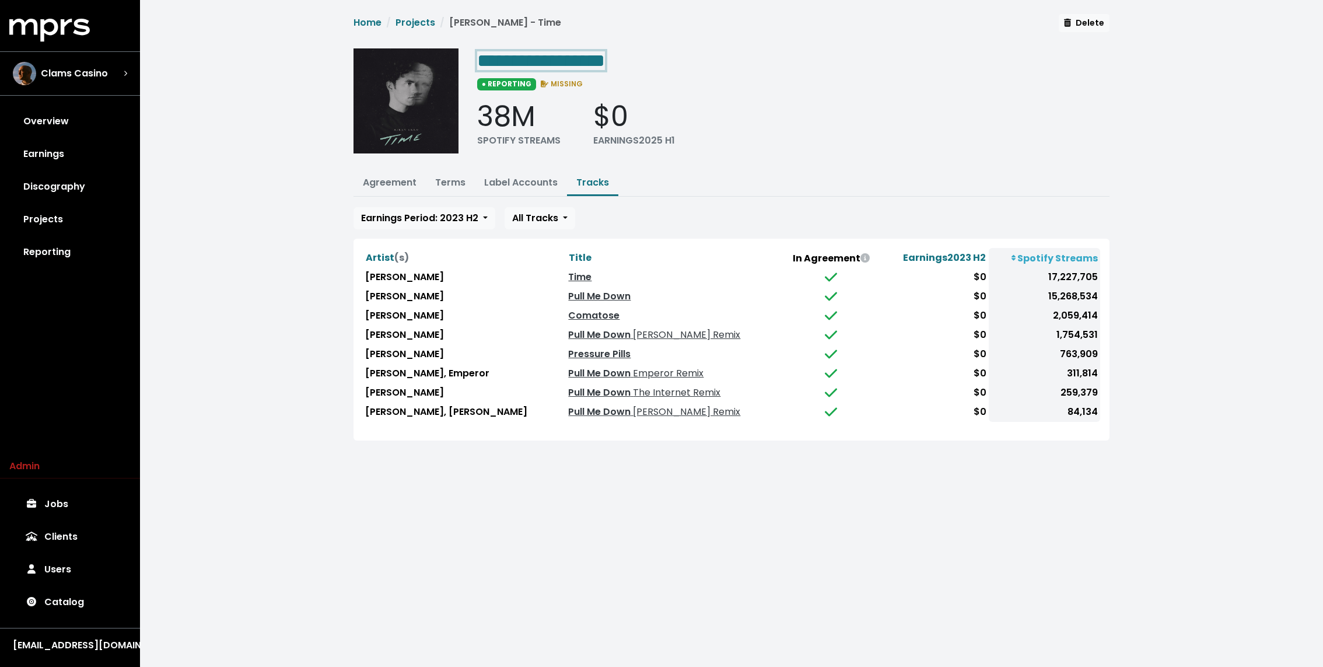
click at [592, 59] on span "**********" at bounding box center [541, 60] width 128 height 19
click at [448, 176] on link "Terms" at bounding box center [450, 182] width 30 height 13
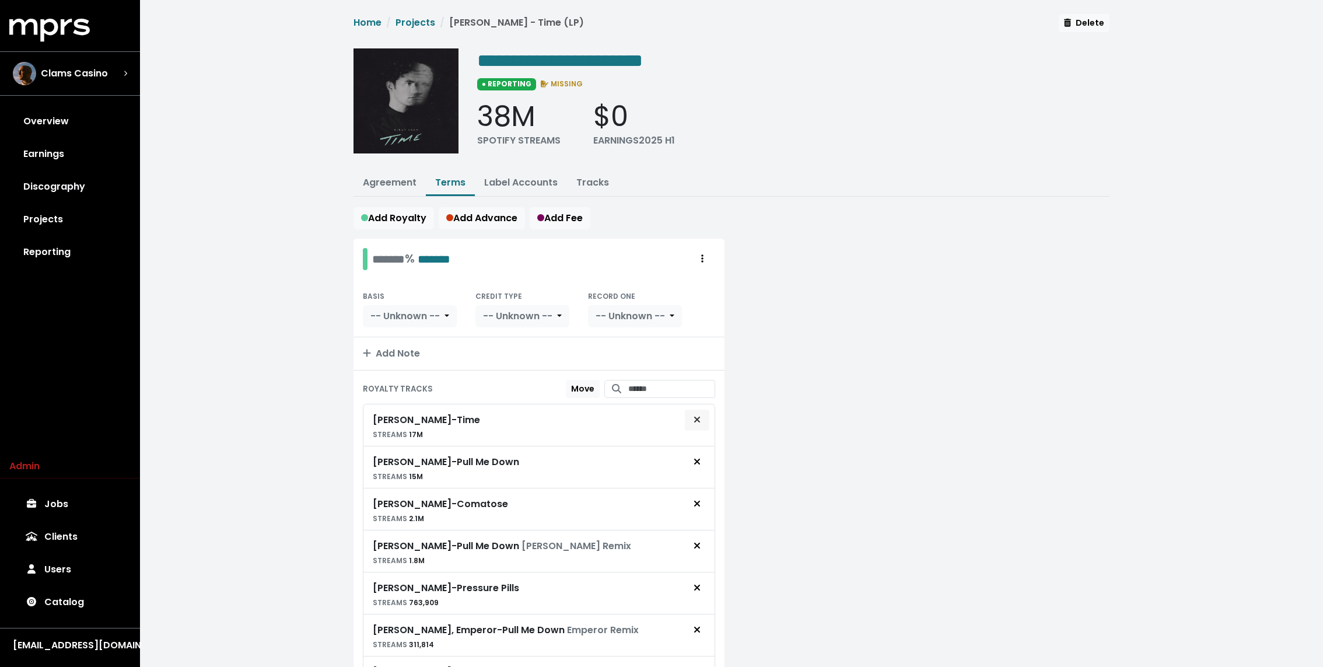
click at [707, 416] on button "Remove royalty target" at bounding box center [697, 420] width 26 height 22
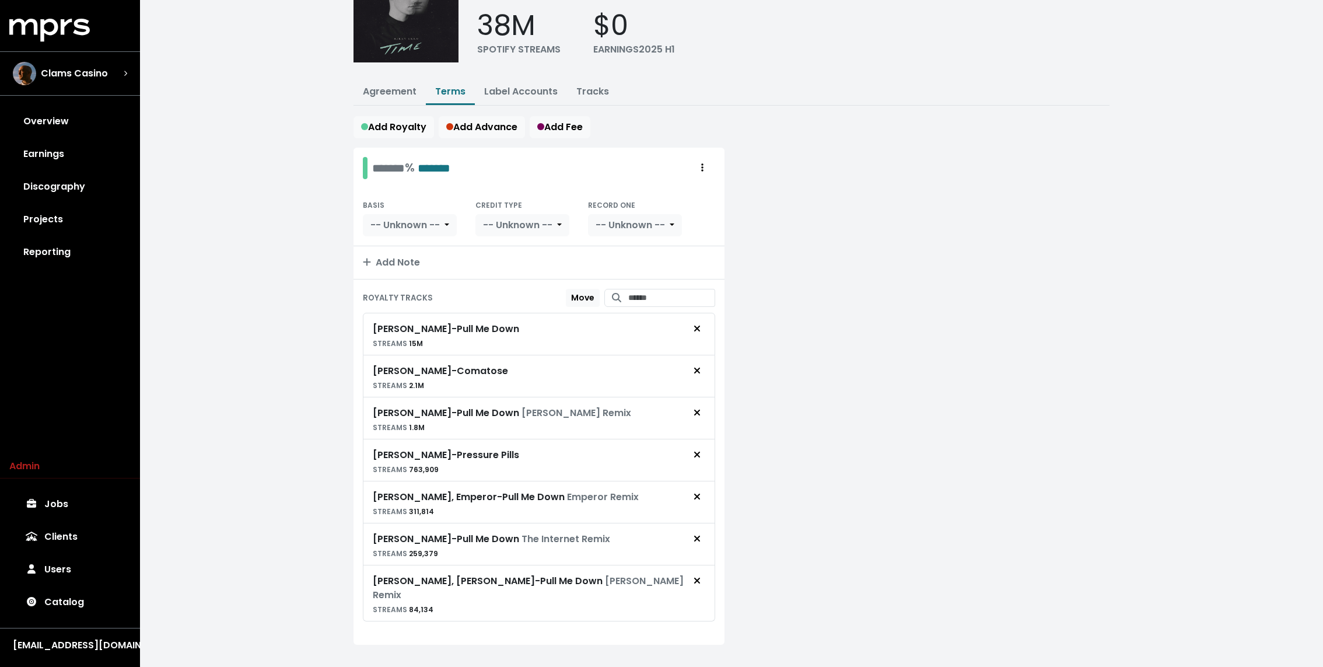
click at [723, 134] on div "Add Royalty Add Advance Add Fee" at bounding box center [731, 127] width 756 height 22
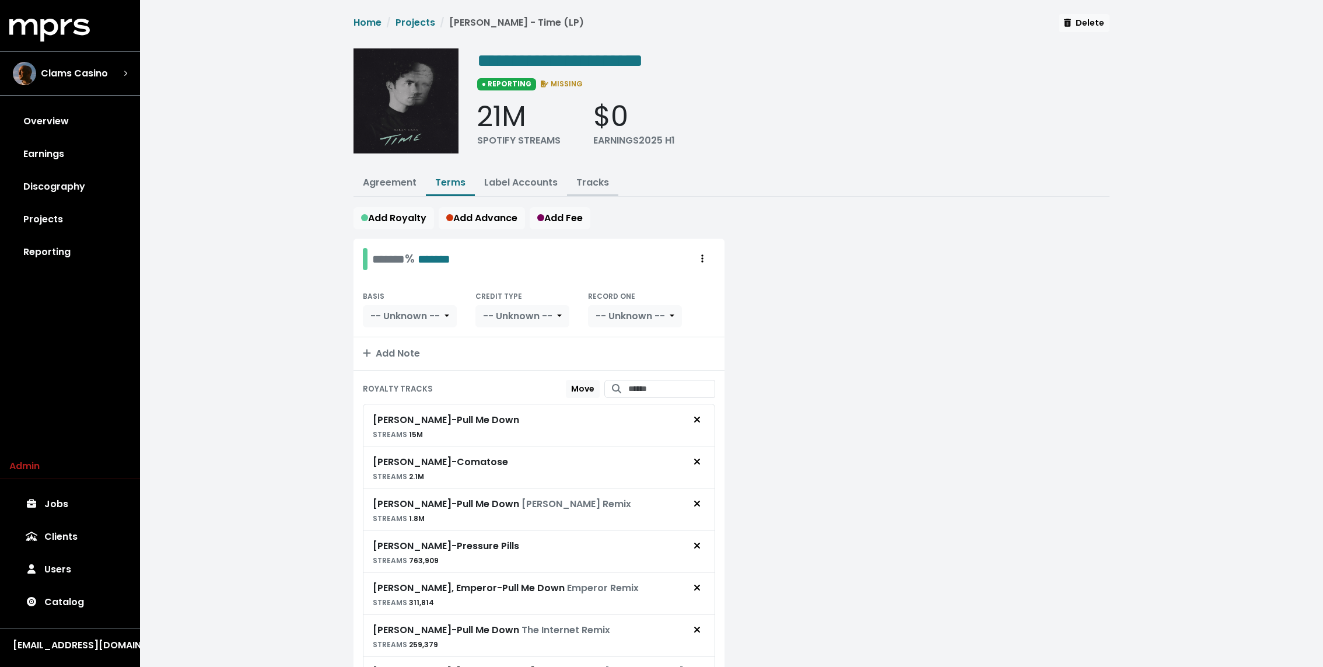
click at [583, 177] on link "Tracks" at bounding box center [592, 182] width 33 height 13
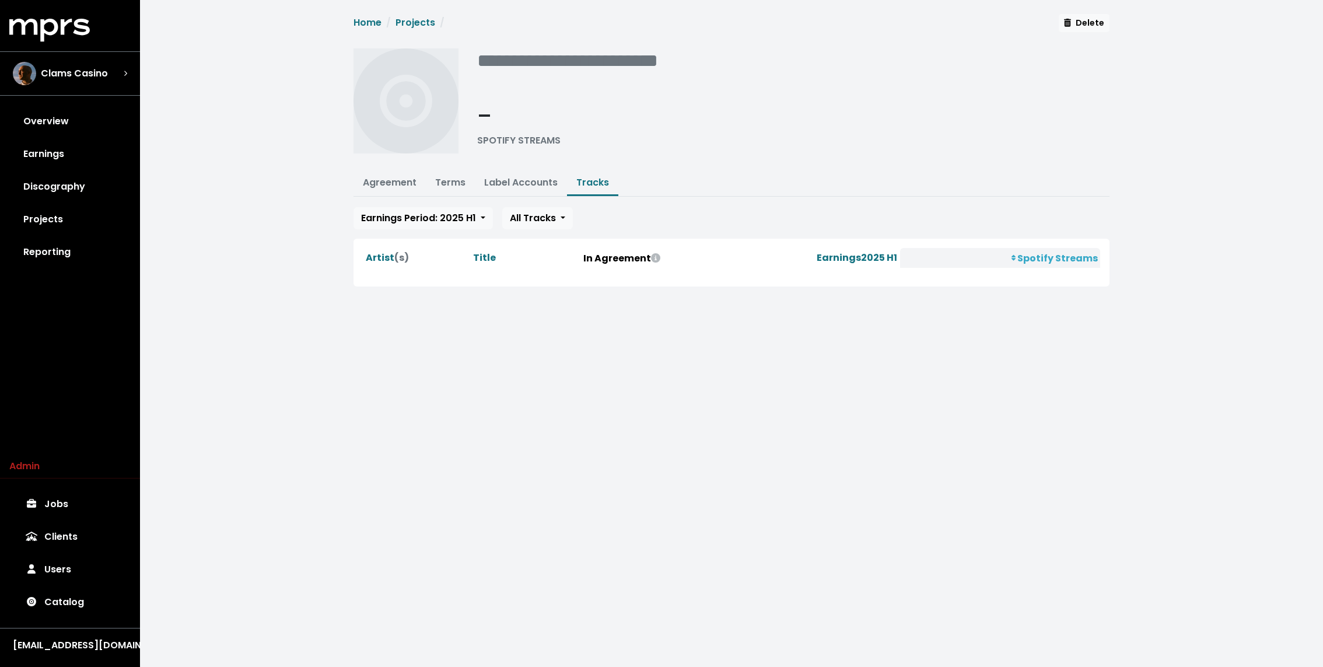
click at [527, 180] on link "Label Accounts" at bounding box center [520, 182] width 73 height 13
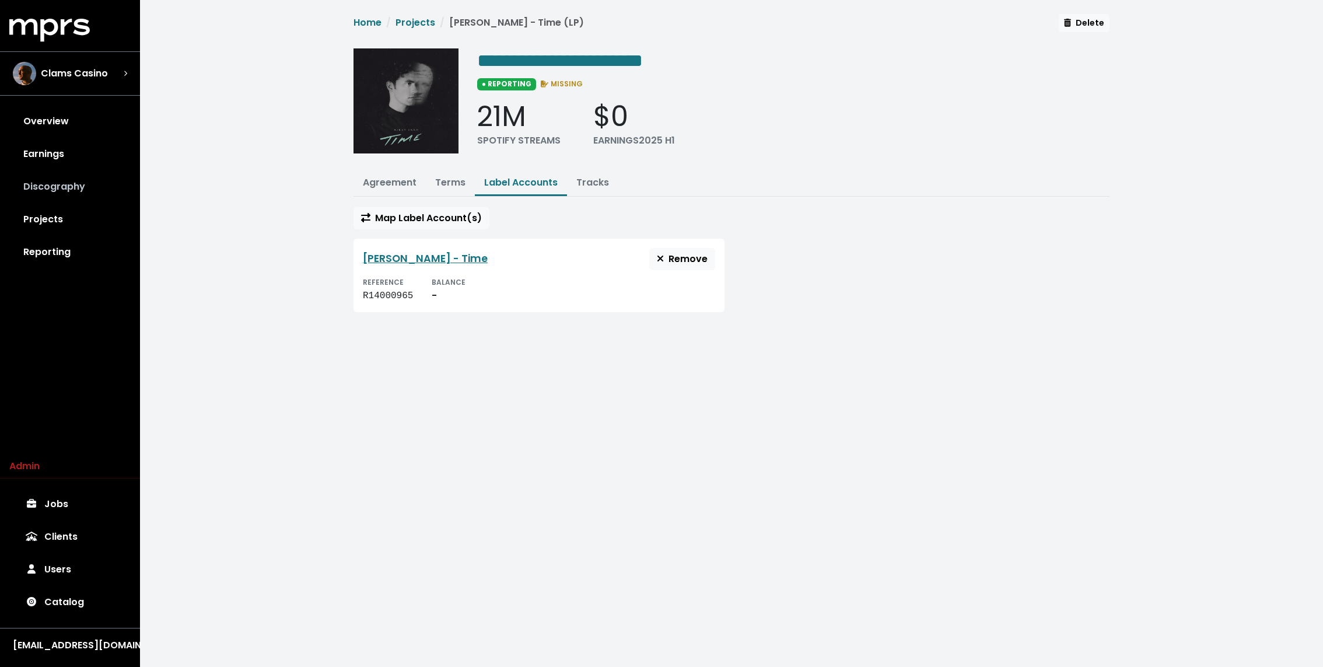
click at [93, 183] on link "Discography" at bounding box center [69, 186] width 121 height 33
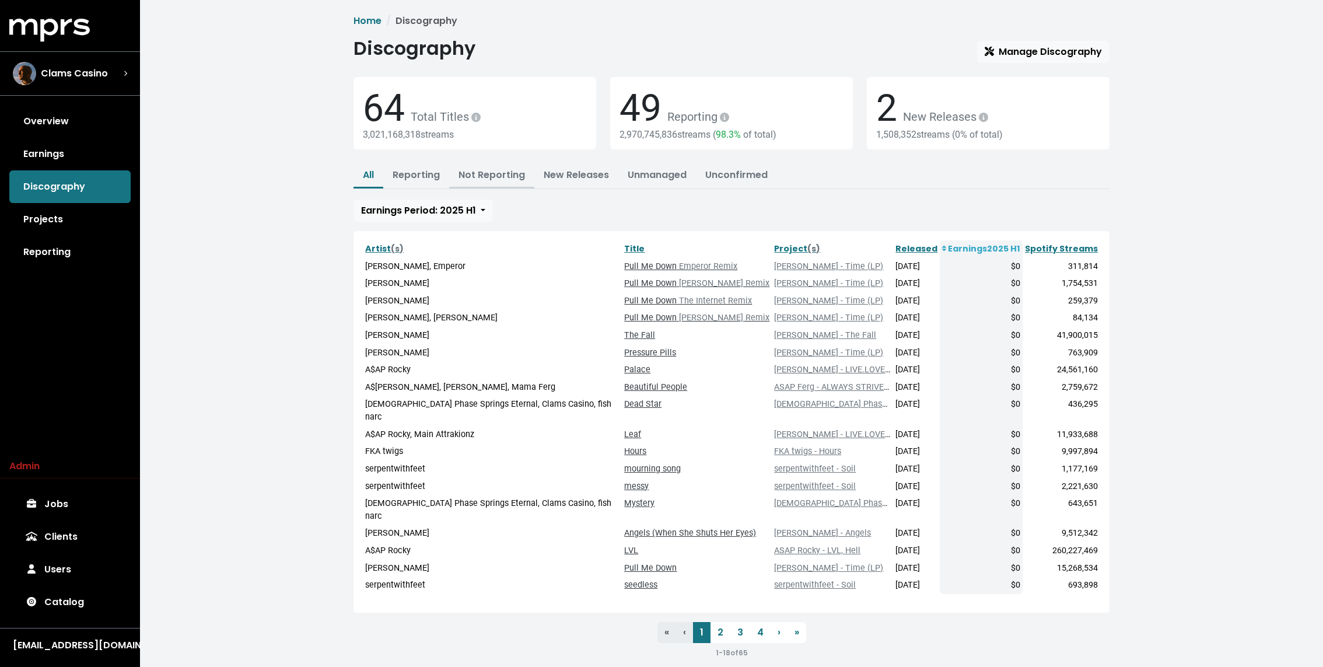
click at [483, 167] on button "Not Reporting" at bounding box center [491, 175] width 85 height 25
click at [481, 169] on link "Not Reporting" at bounding box center [491, 174] width 66 height 13
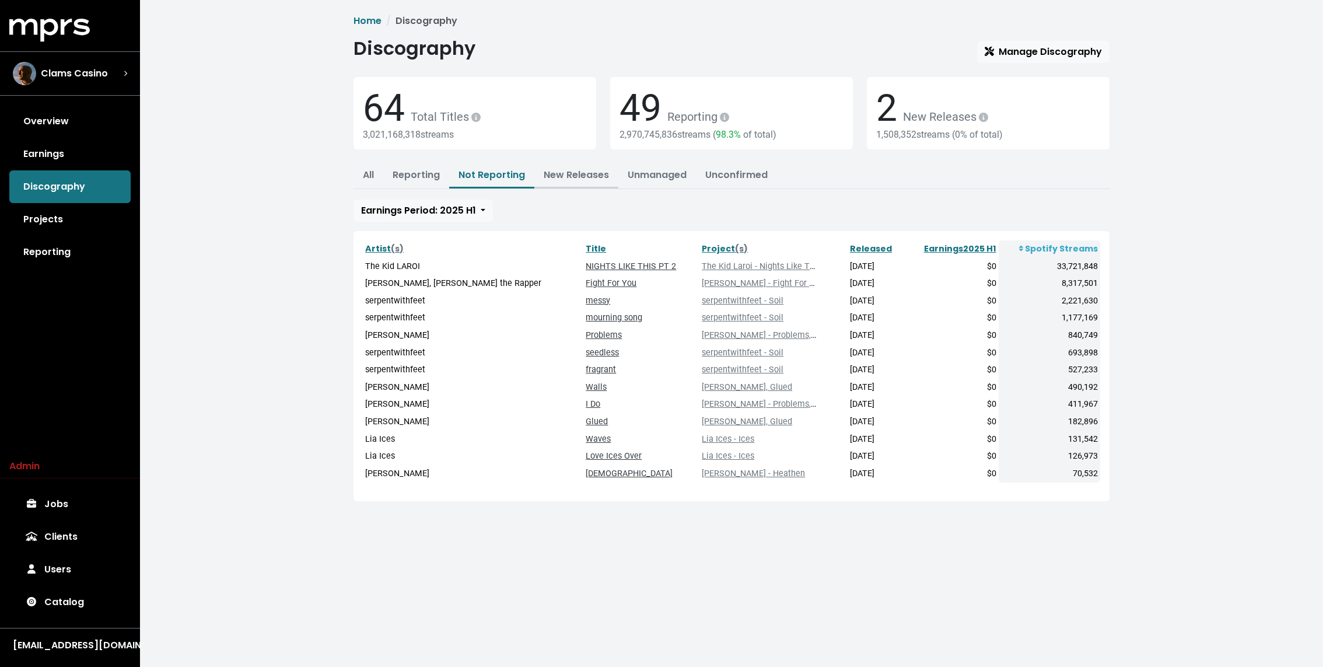
click at [591, 177] on link "New Releases" at bounding box center [576, 174] width 65 height 13
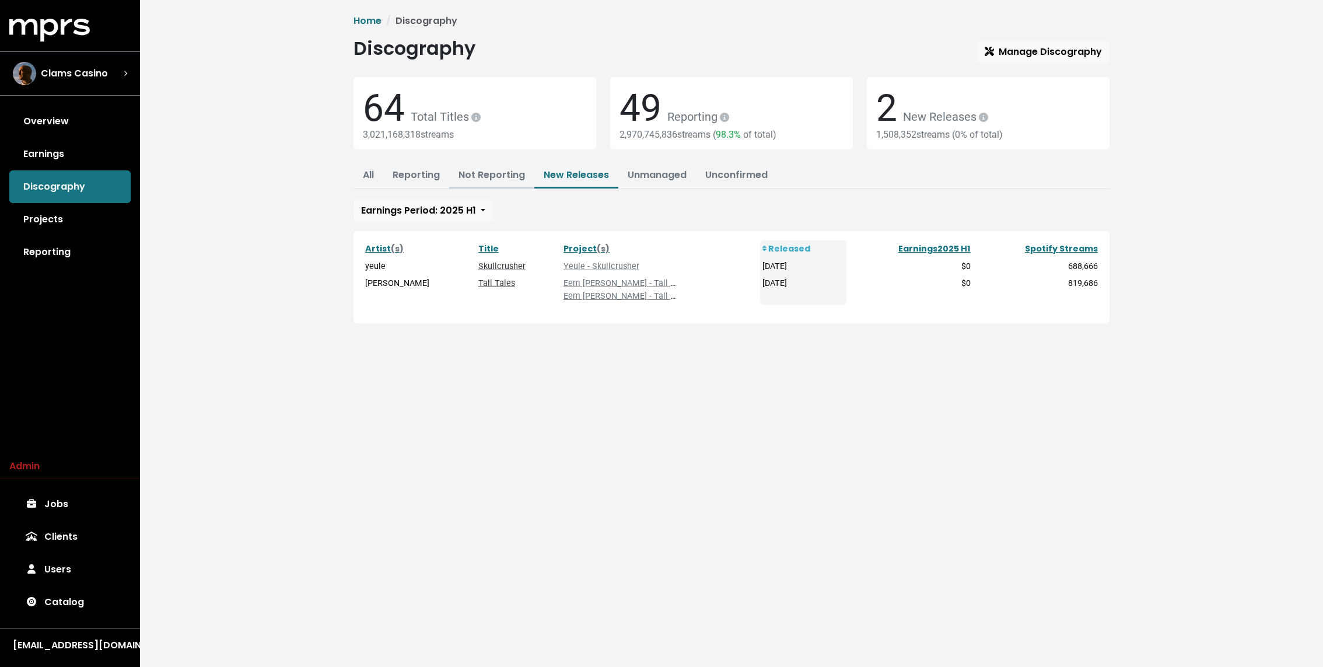
click at [483, 171] on link "Not Reporting" at bounding box center [491, 174] width 66 height 13
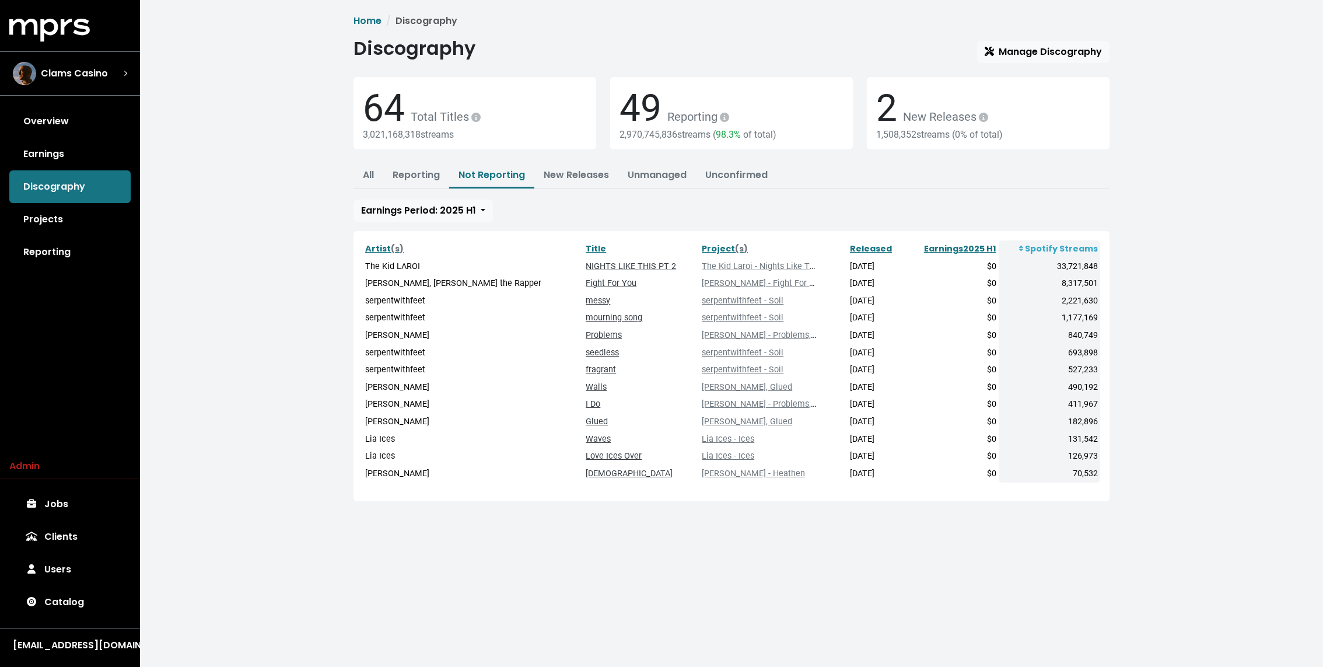
click at [255, 234] on div "Home Discography Discography Manage Discography 64 Total Titles 3,021,168,318 s…" at bounding box center [731, 264] width 1183 height 529
